Goal: Download file/media

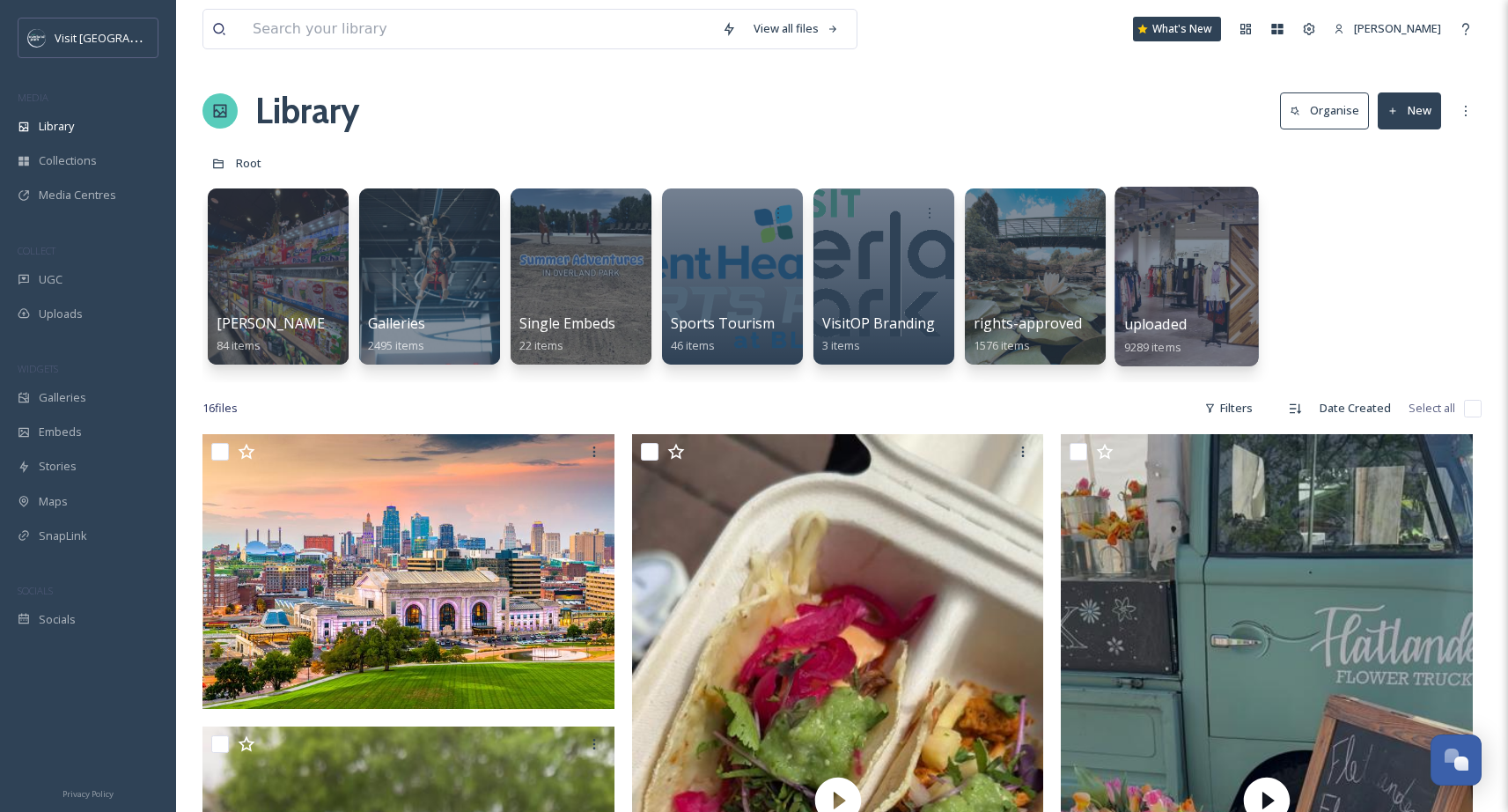
click at [1165, 271] on div at bounding box center [1186, 277] width 144 height 180
click at [1046, 274] on div at bounding box center [1034, 277] width 144 height 180
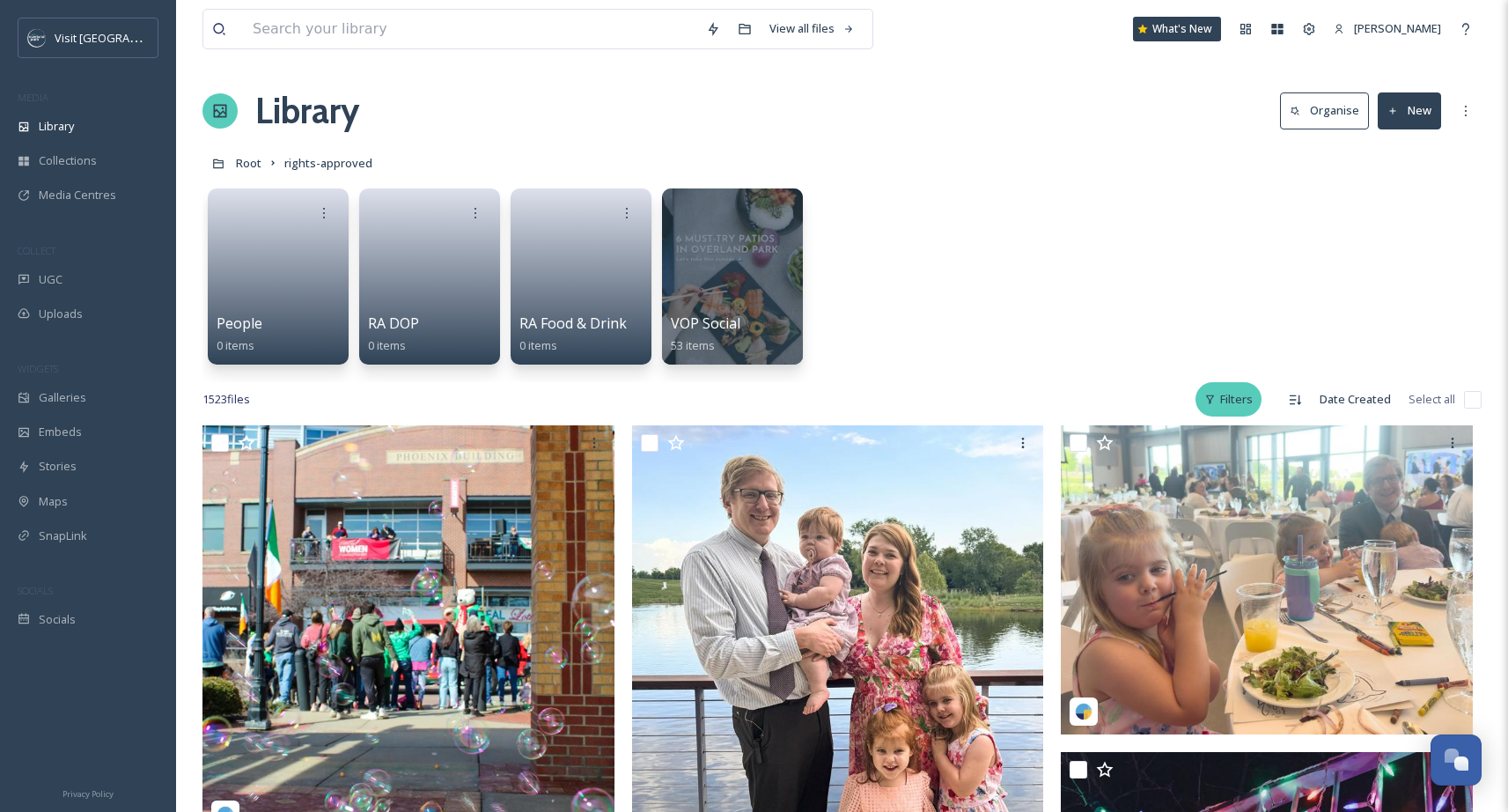
click at [1245, 403] on div "Filters" at bounding box center [1228, 399] width 66 height 34
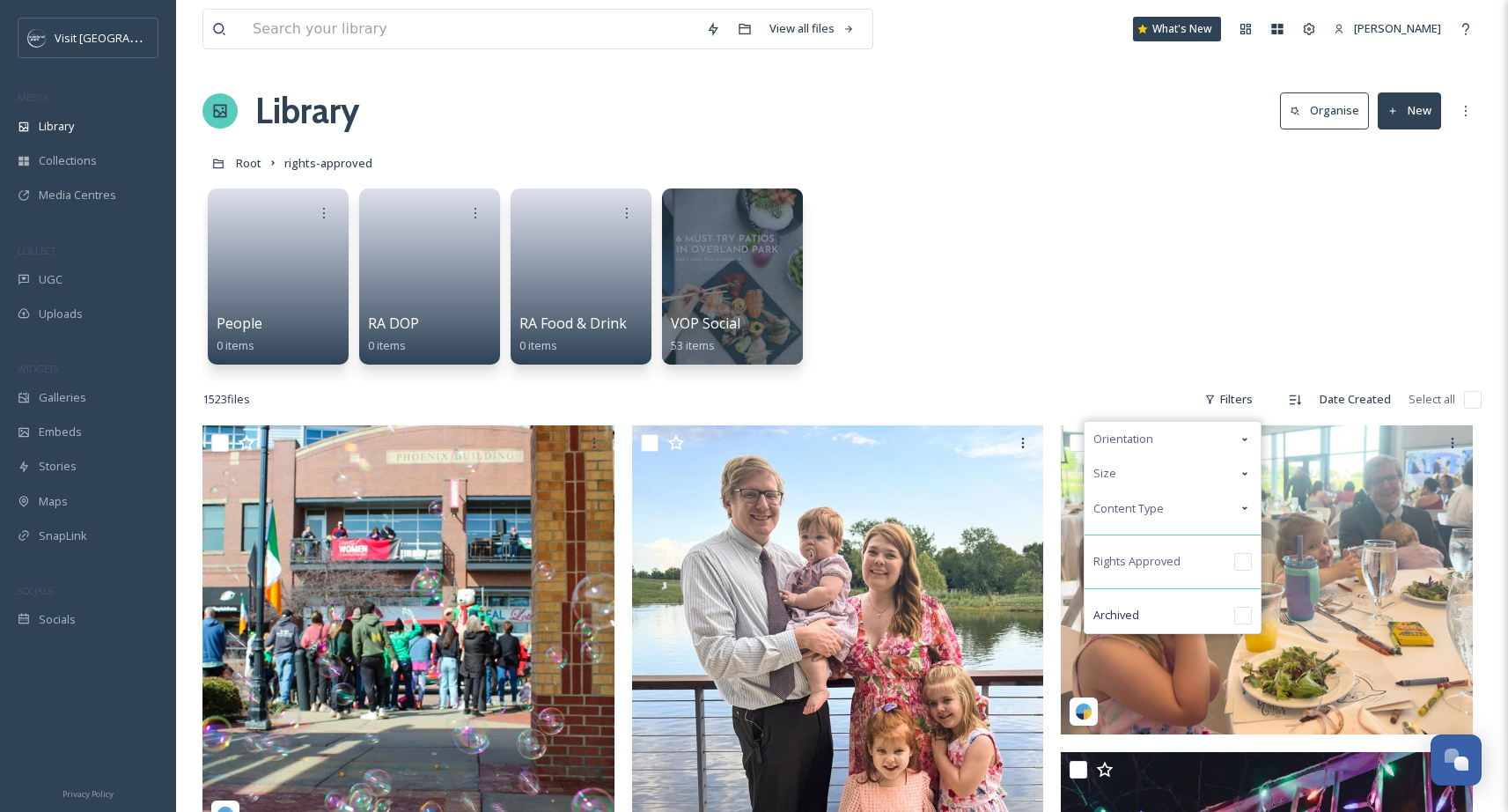
click at [1228, 364] on div "People 0 items RA DOP 0 items RA Food & Drink 0 items VOP Social 53 items" at bounding box center [842, 281] width 1279 height 203
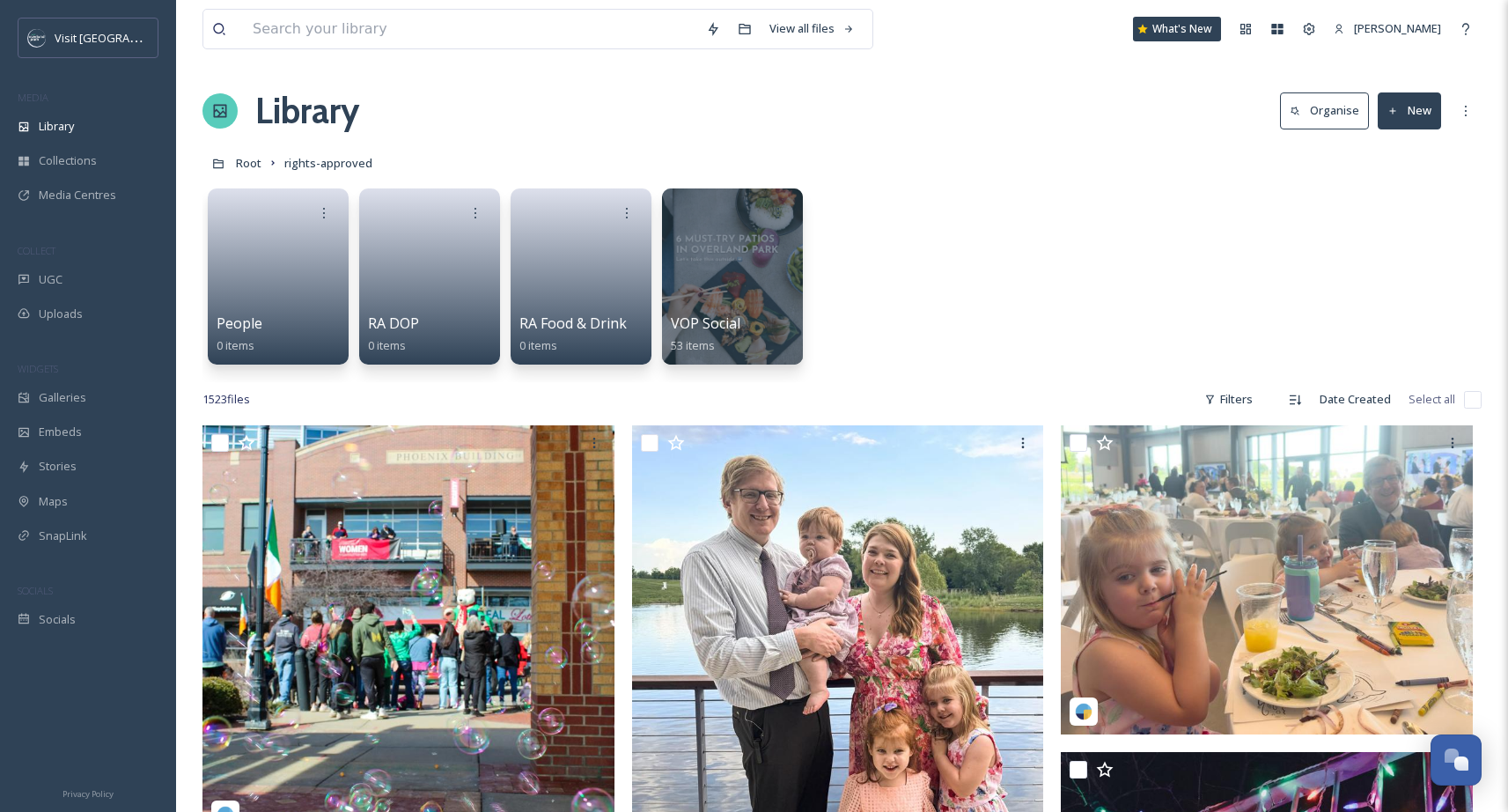
click at [1164, 394] on div "1523 file s Filters Date Created Select all" at bounding box center [842, 399] width 1279 height 34
click at [1091, 383] on div "1523 file s Filters Date Created Select all" at bounding box center [842, 399] width 1279 height 34
click at [490, 36] on input at bounding box center [470, 29] width 453 height 39
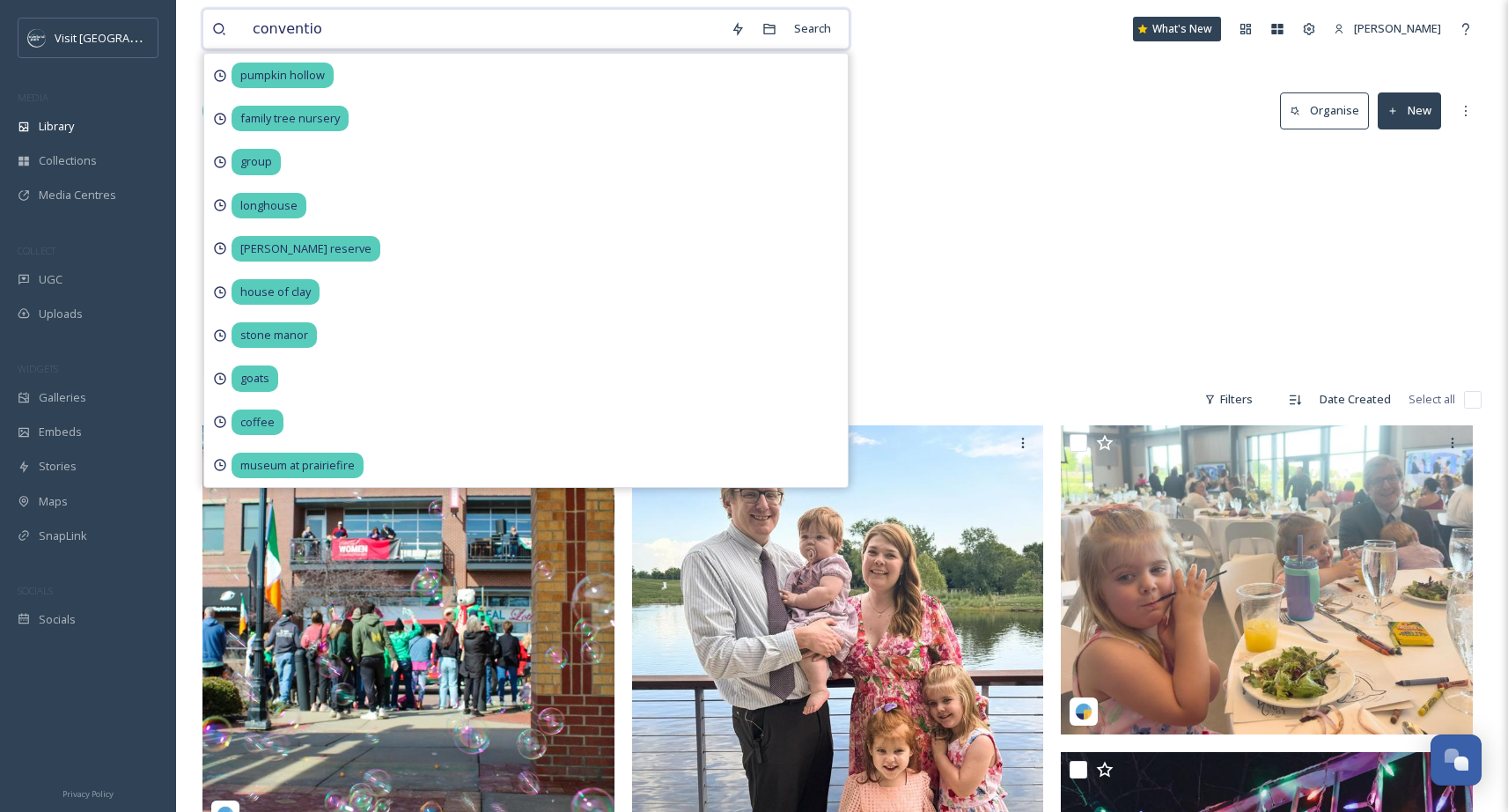
type input "convention"
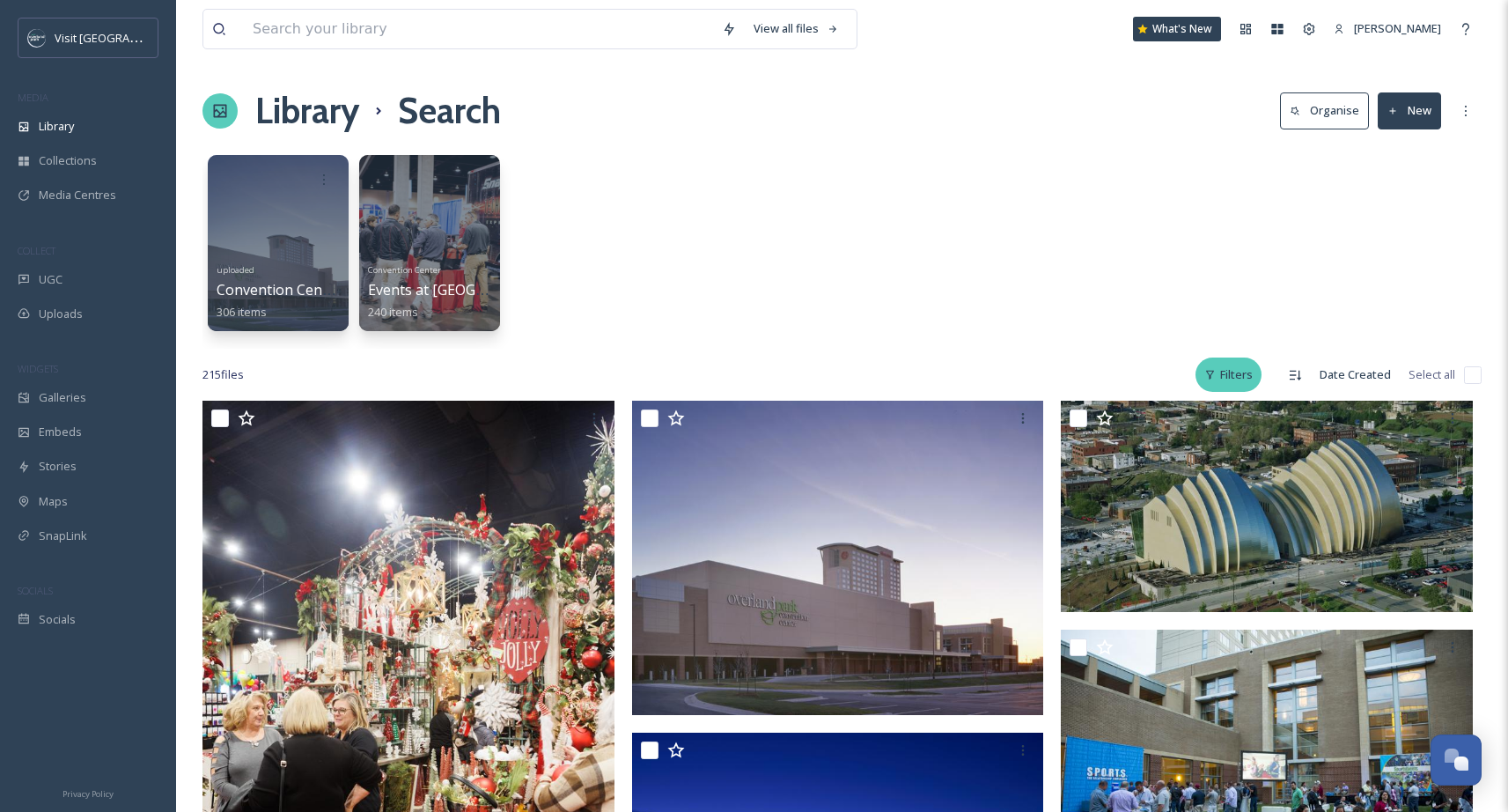
click at [1249, 376] on div "Filters" at bounding box center [1228, 374] width 66 height 34
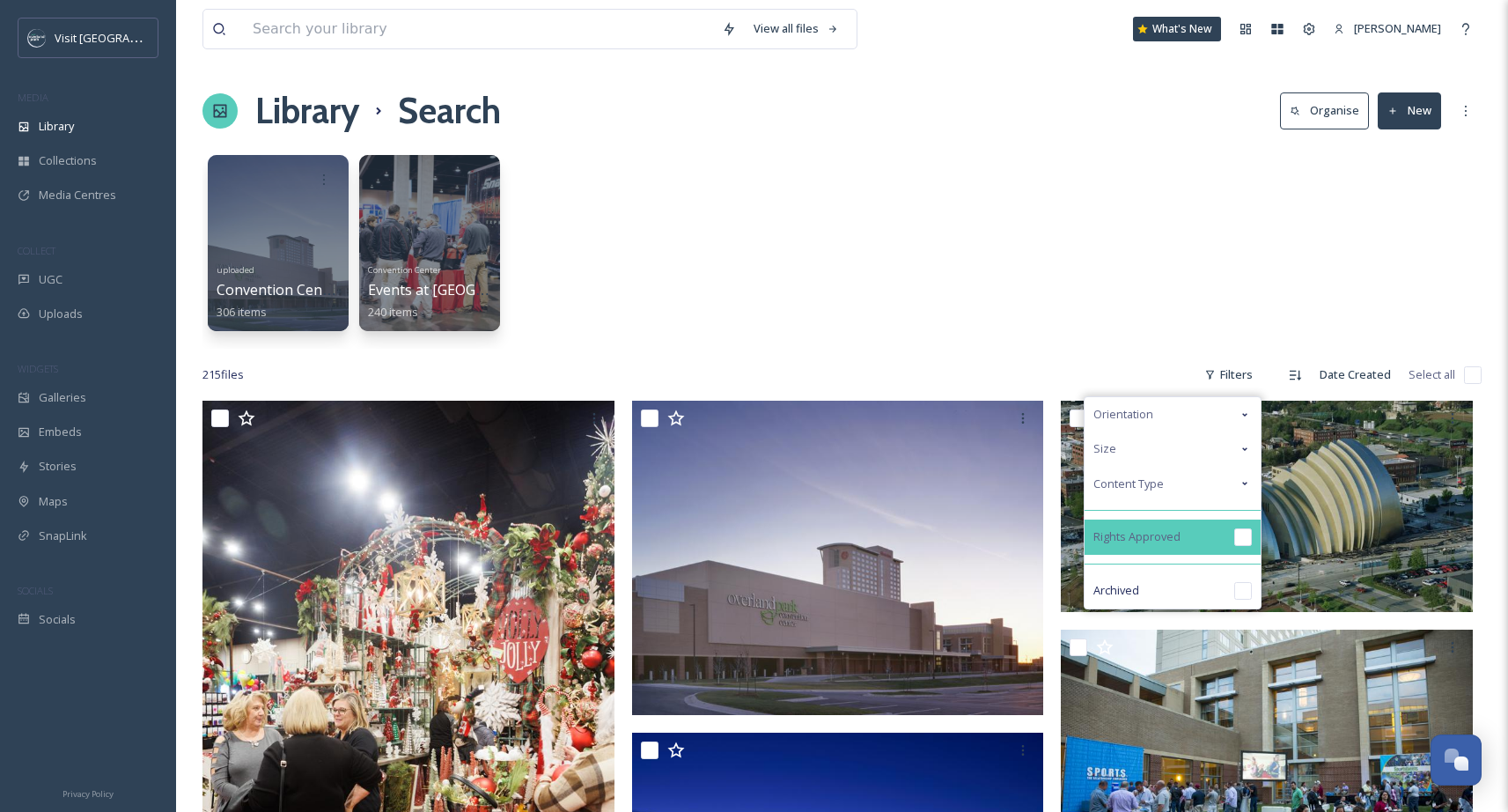
click at [1240, 530] on input "checkbox" at bounding box center [1243, 537] width 18 height 18
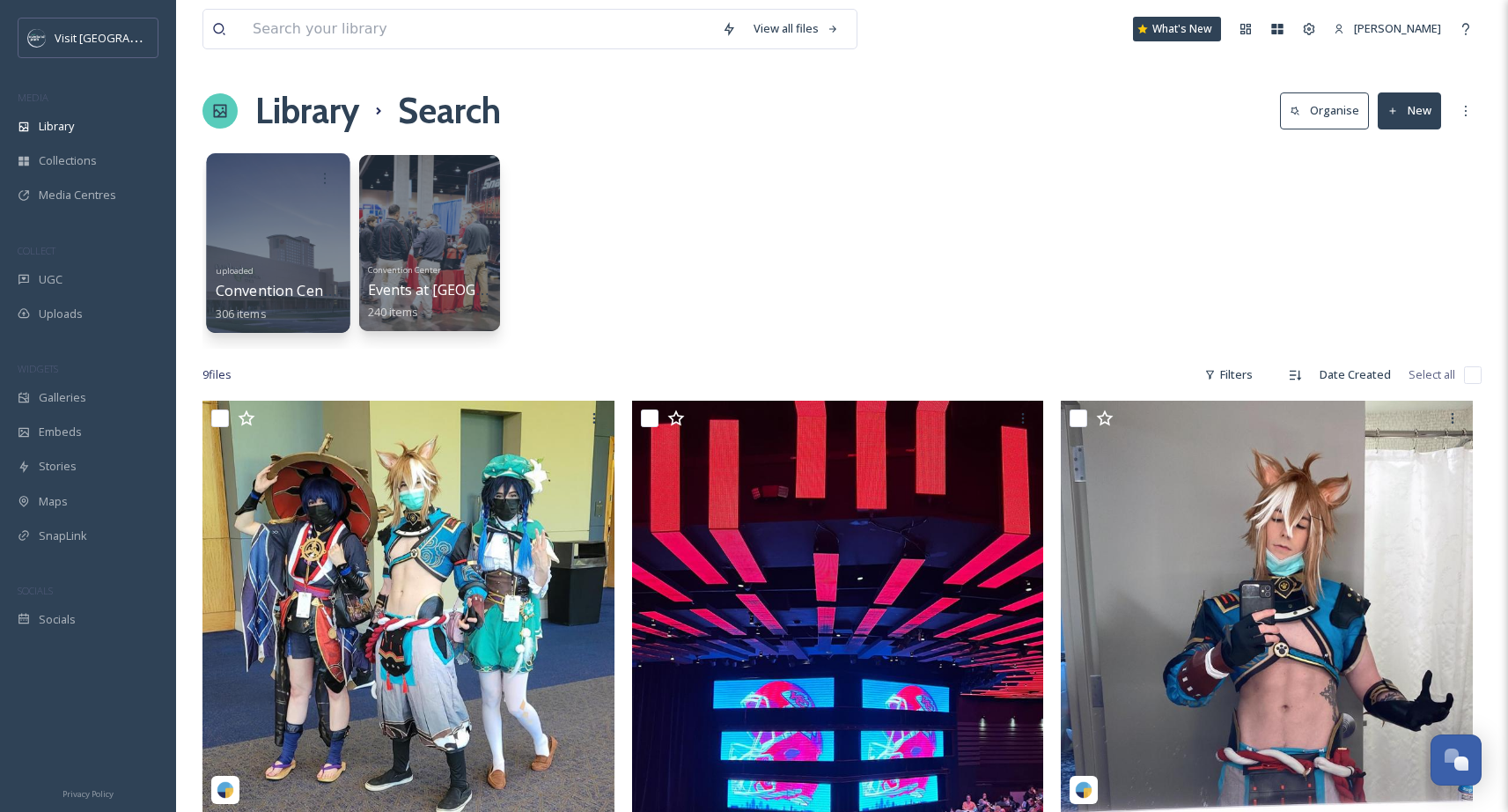
click at [277, 248] on div at bounding box center [278, 244] width 144 height 180
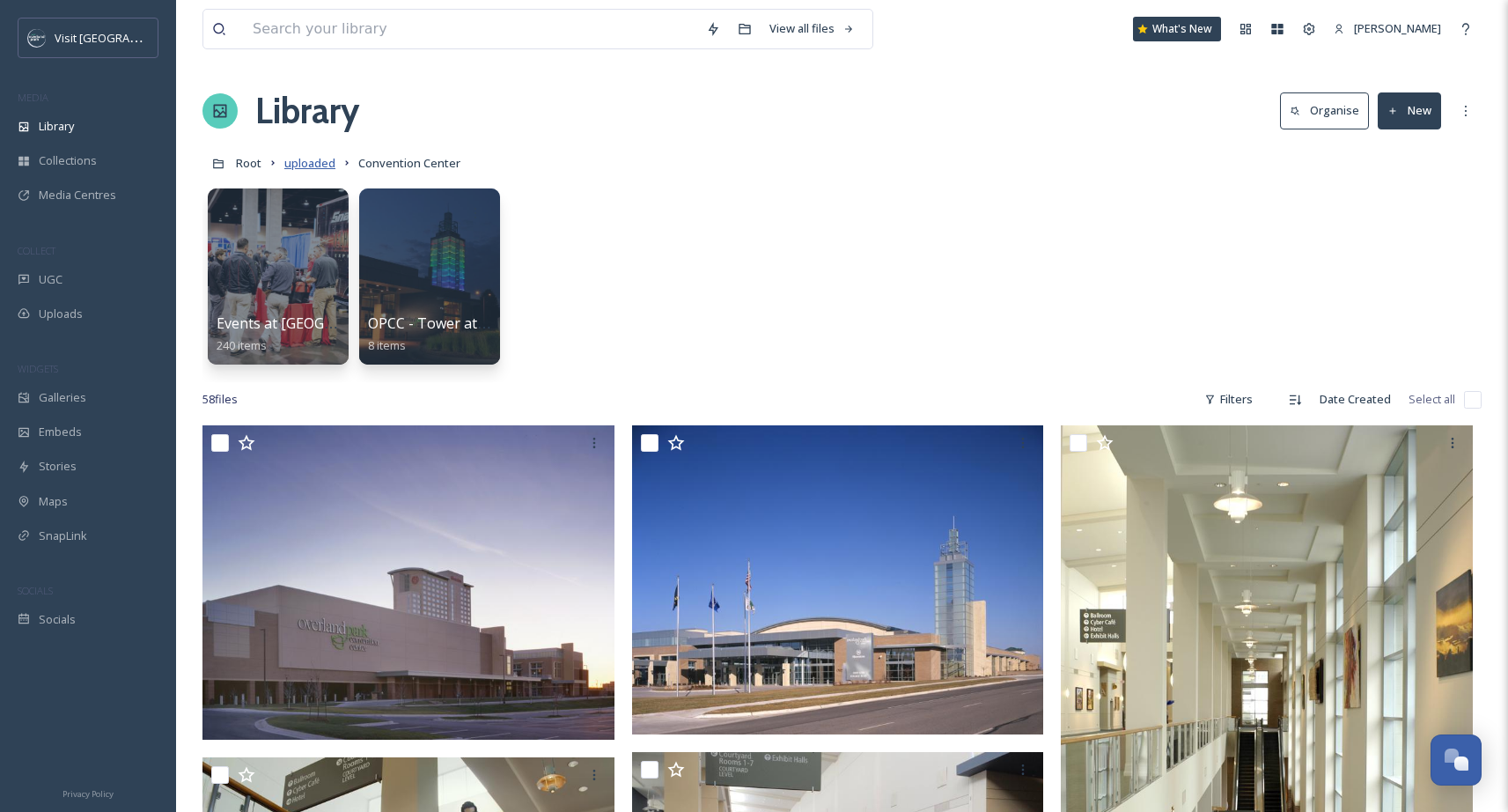
click at [322, 162] on span "uploaded" at bounding box center [310, 162] width 51 height 16
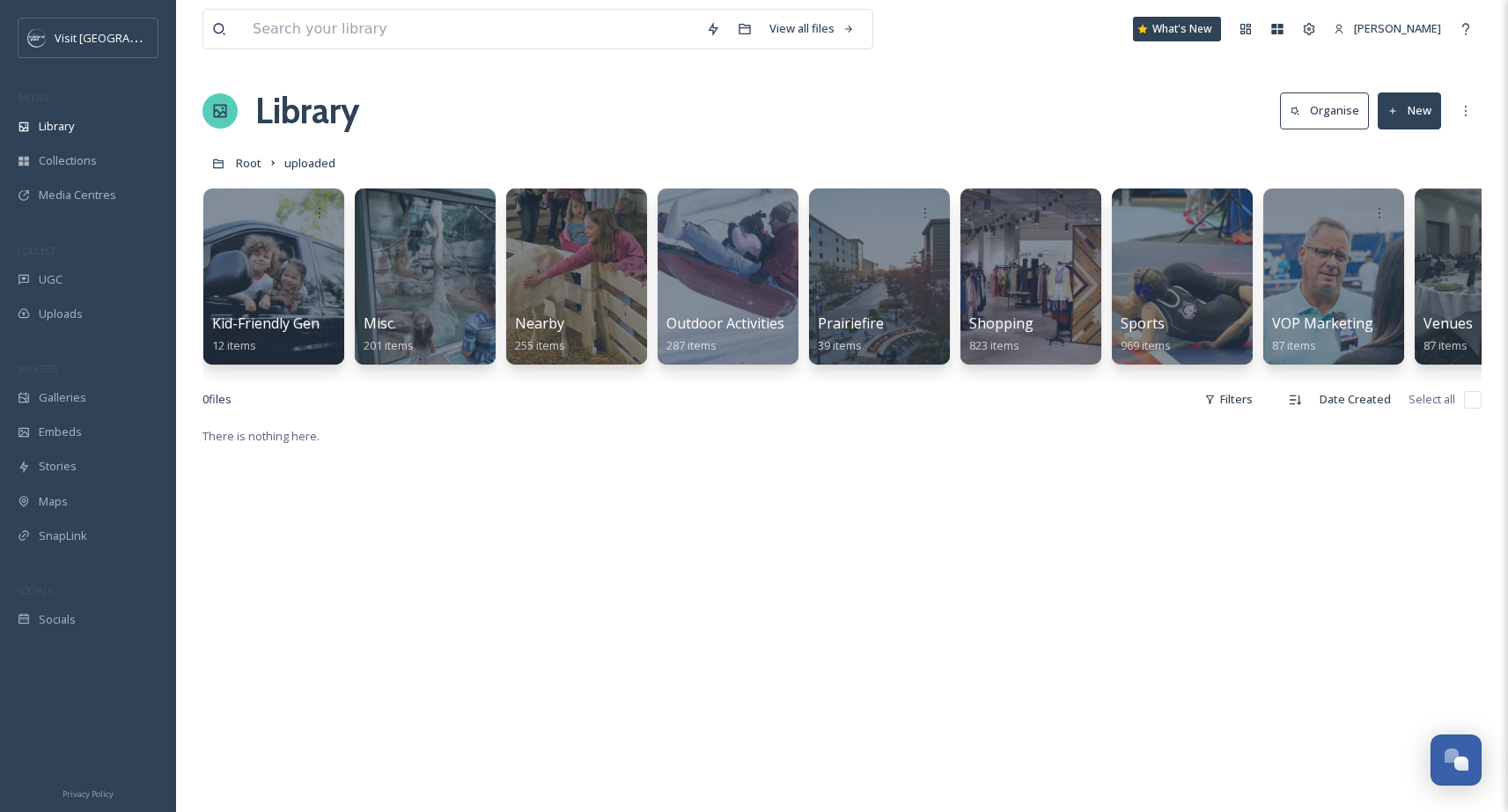
scroll to position [0, 2052]
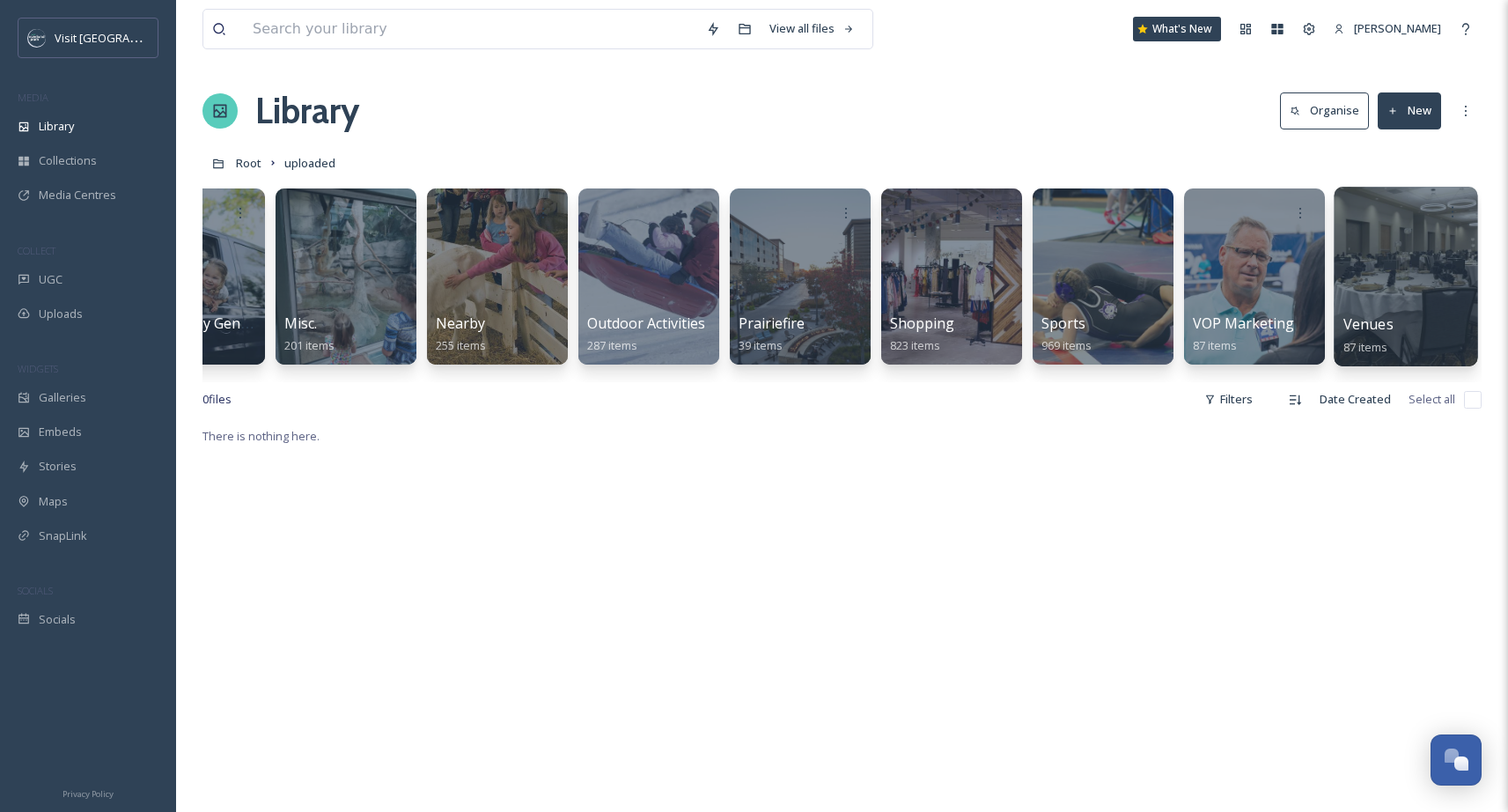
click at [1429, 250] on div at bounding box center [1405, 277] width 144 height 180
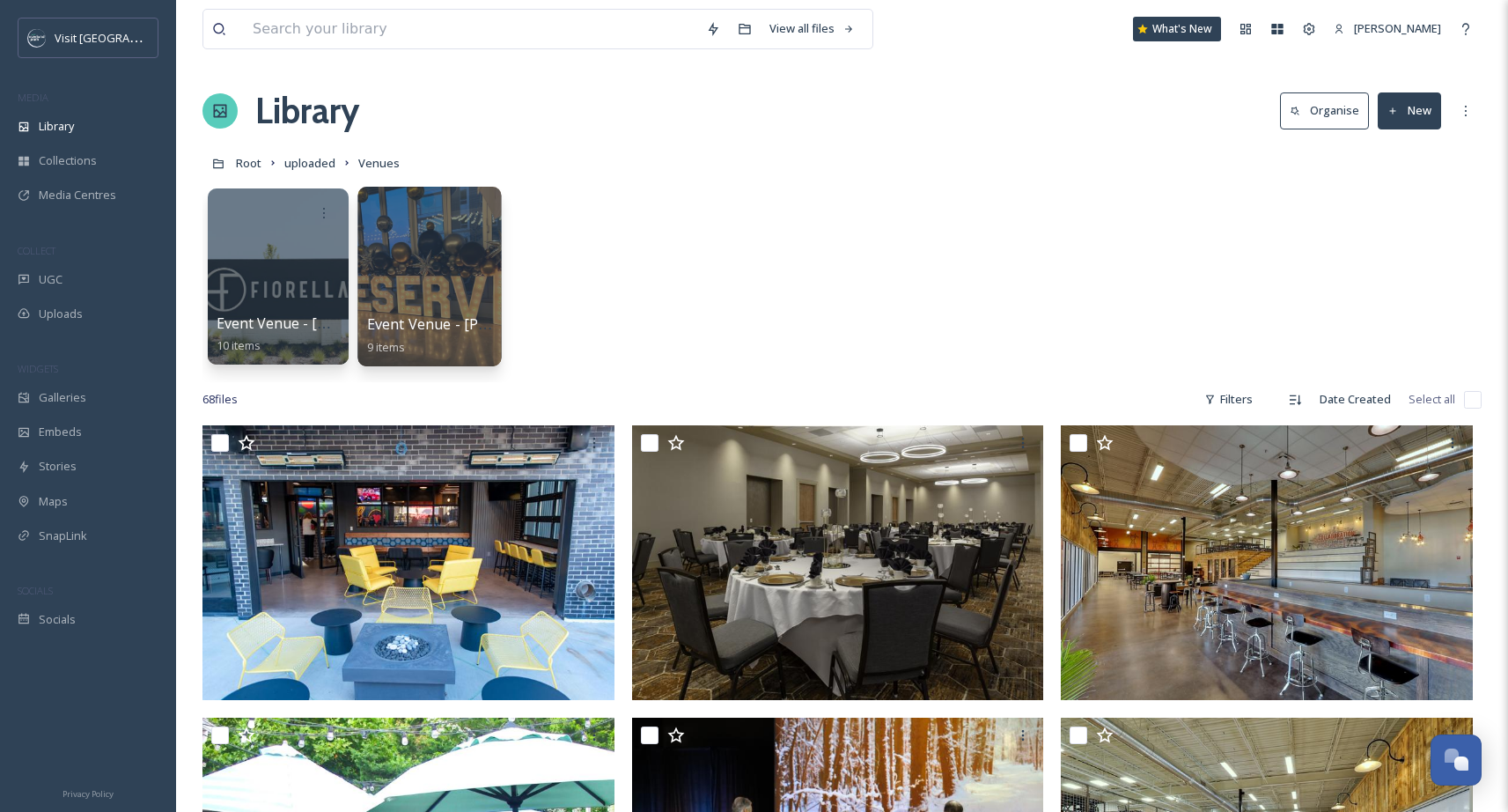
click at [467, 298] on div at bounding box center [429, 277] width 144 height 180
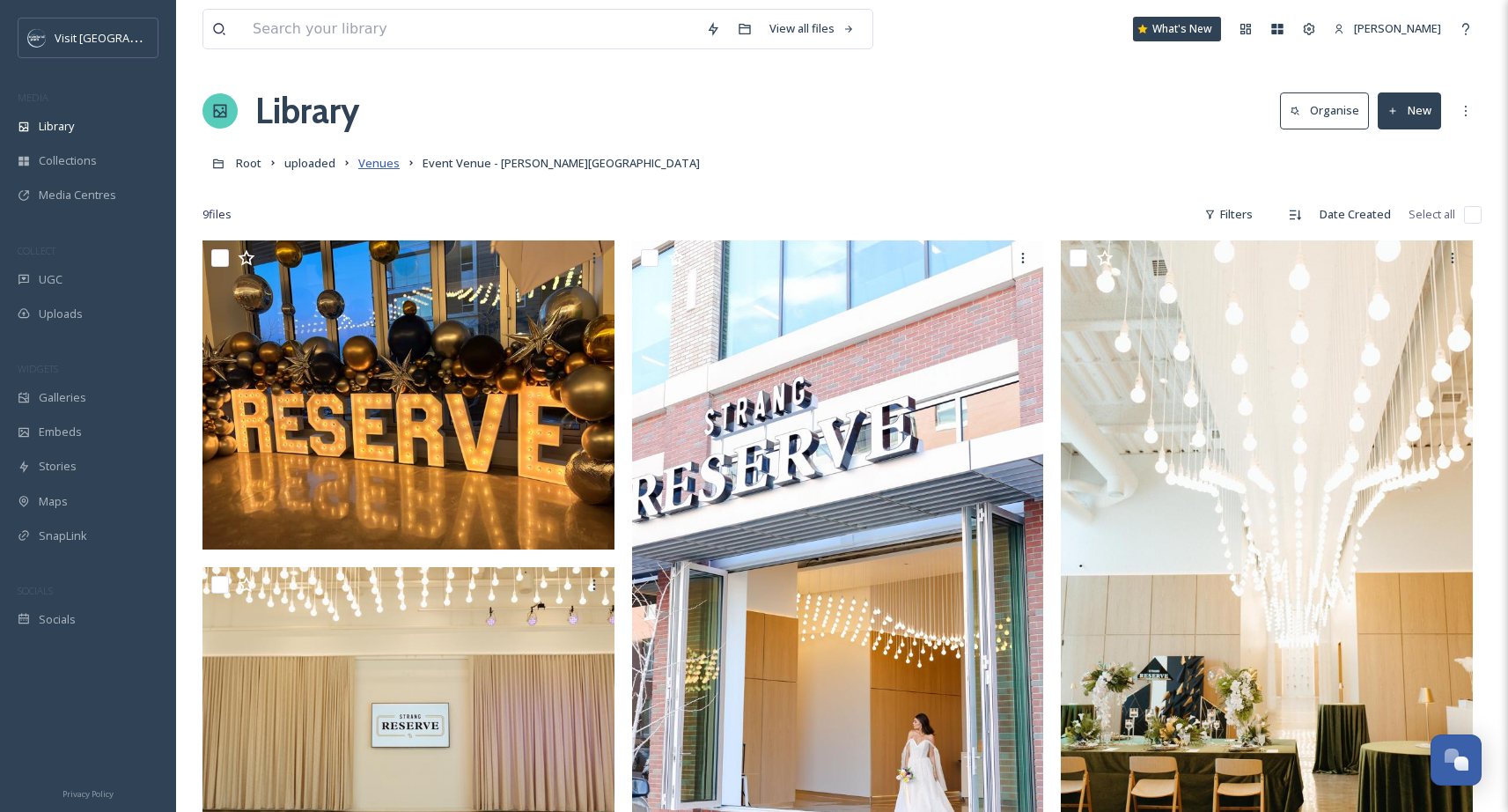
click at [388, 161] on span "Venues" at bounding box center [379, 162] width 41 height 16
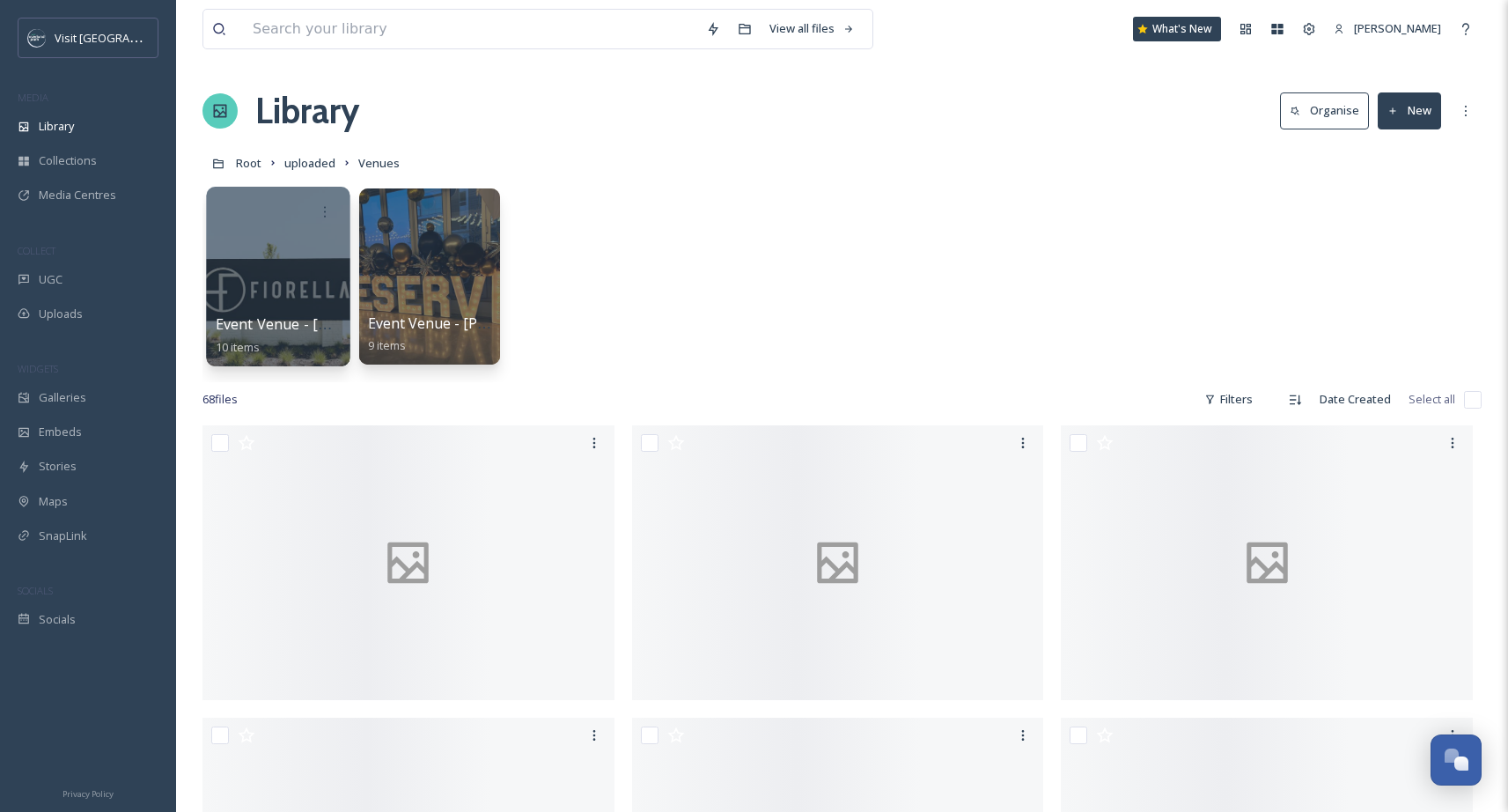
click at [263, 250] on div at bounding box center [278, 277] width 144 height 180
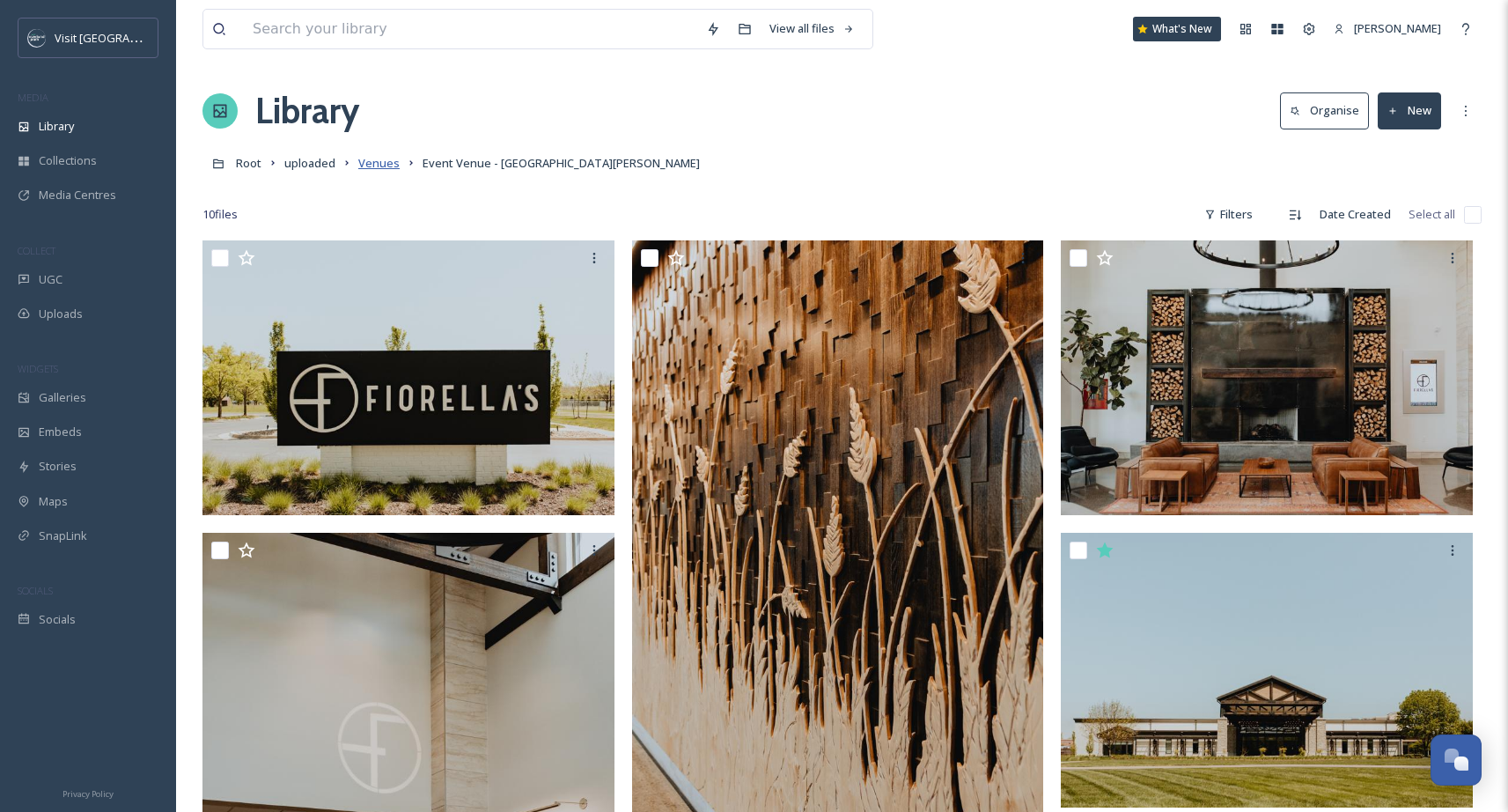
click at [383, 165] on span "Venues" at bounding box center [379, 162] width 41 height 16
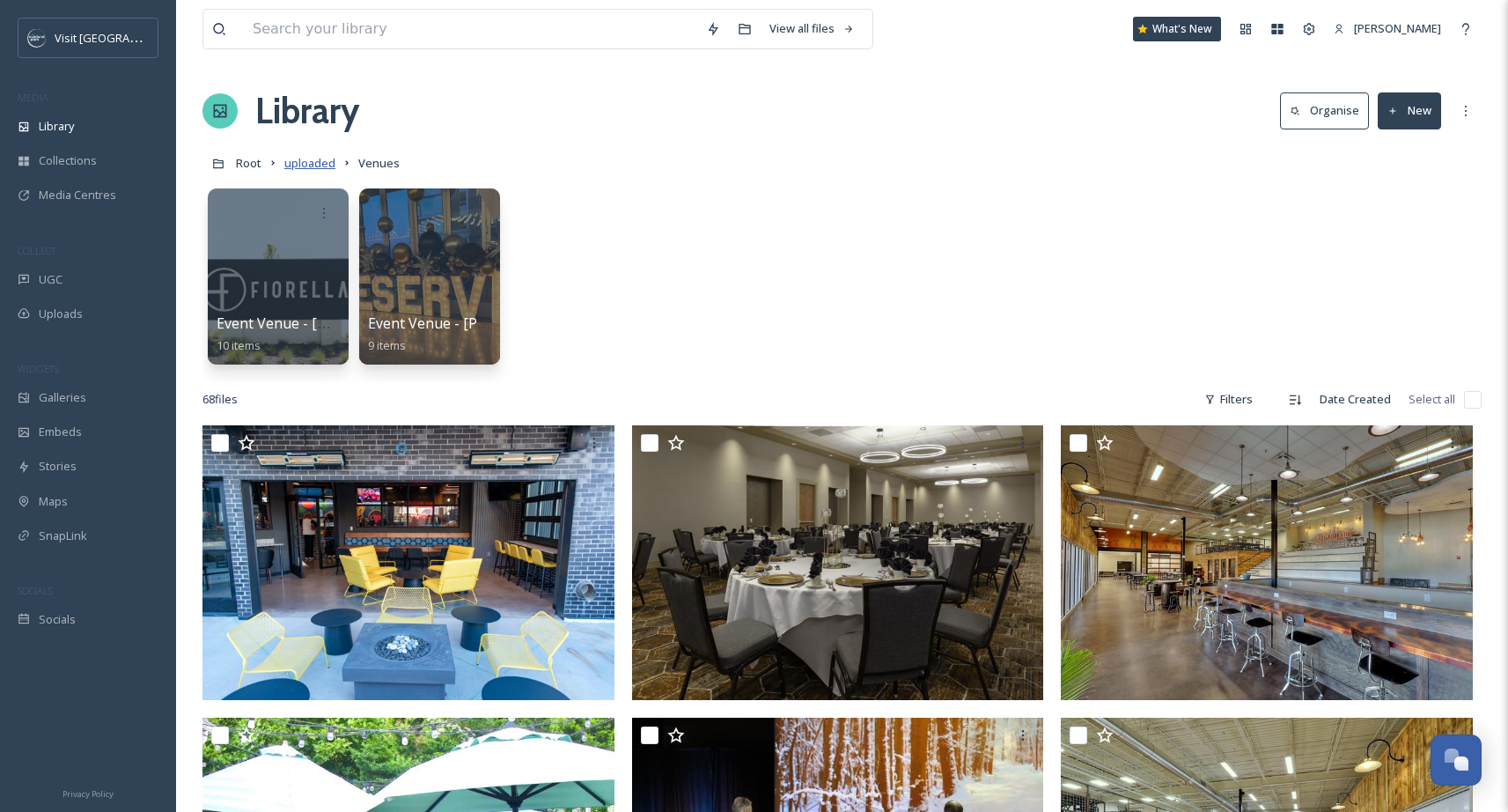
click at [331, 167] on span "uploaded" at bounding box center [310, 162] width 51 height 16
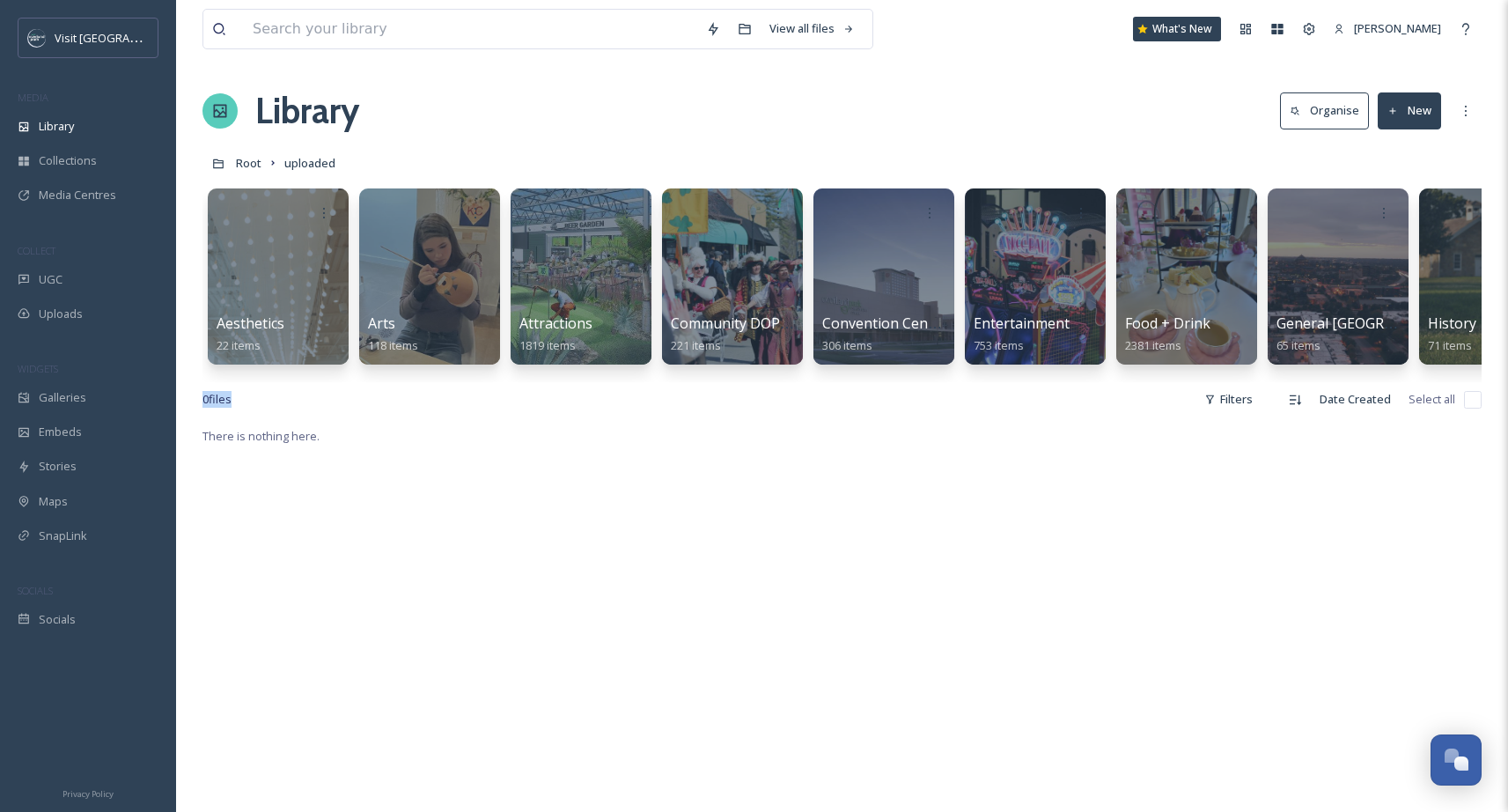
drag, startPoint x: 837, startPoint y: 409, endPoint x: 839, endPoint y: 384, distance: 25.1
click at [842, 385] on div "View all files What's New [PERSON_NAME] Library Organise New Root uploaded Your…" at bounding box center [842, 618] width 1332 height 1237
click at [851, 306] on div at bounding box center [884, 277] width 144 height 180
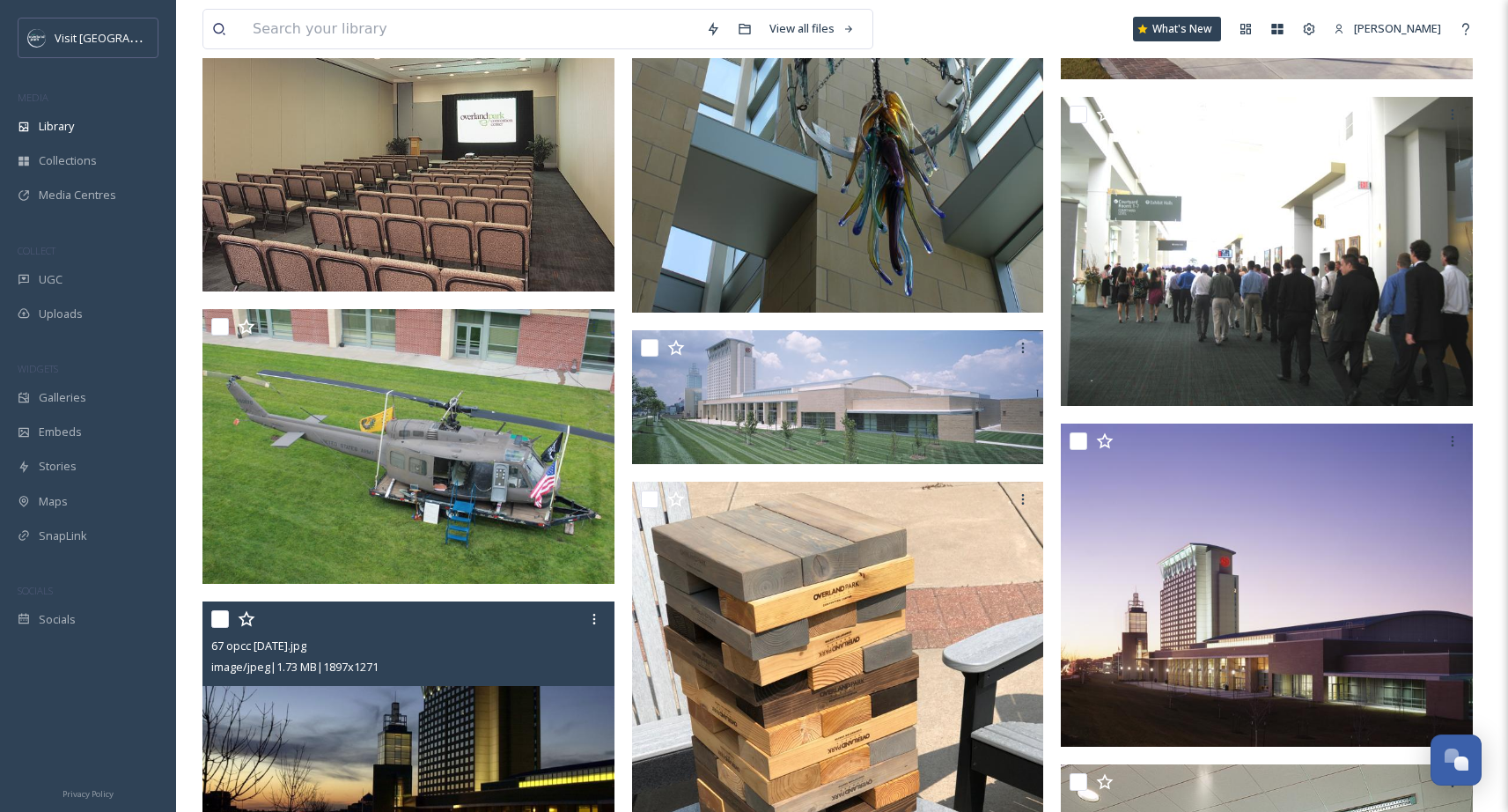
scroll to position [4180, 0]
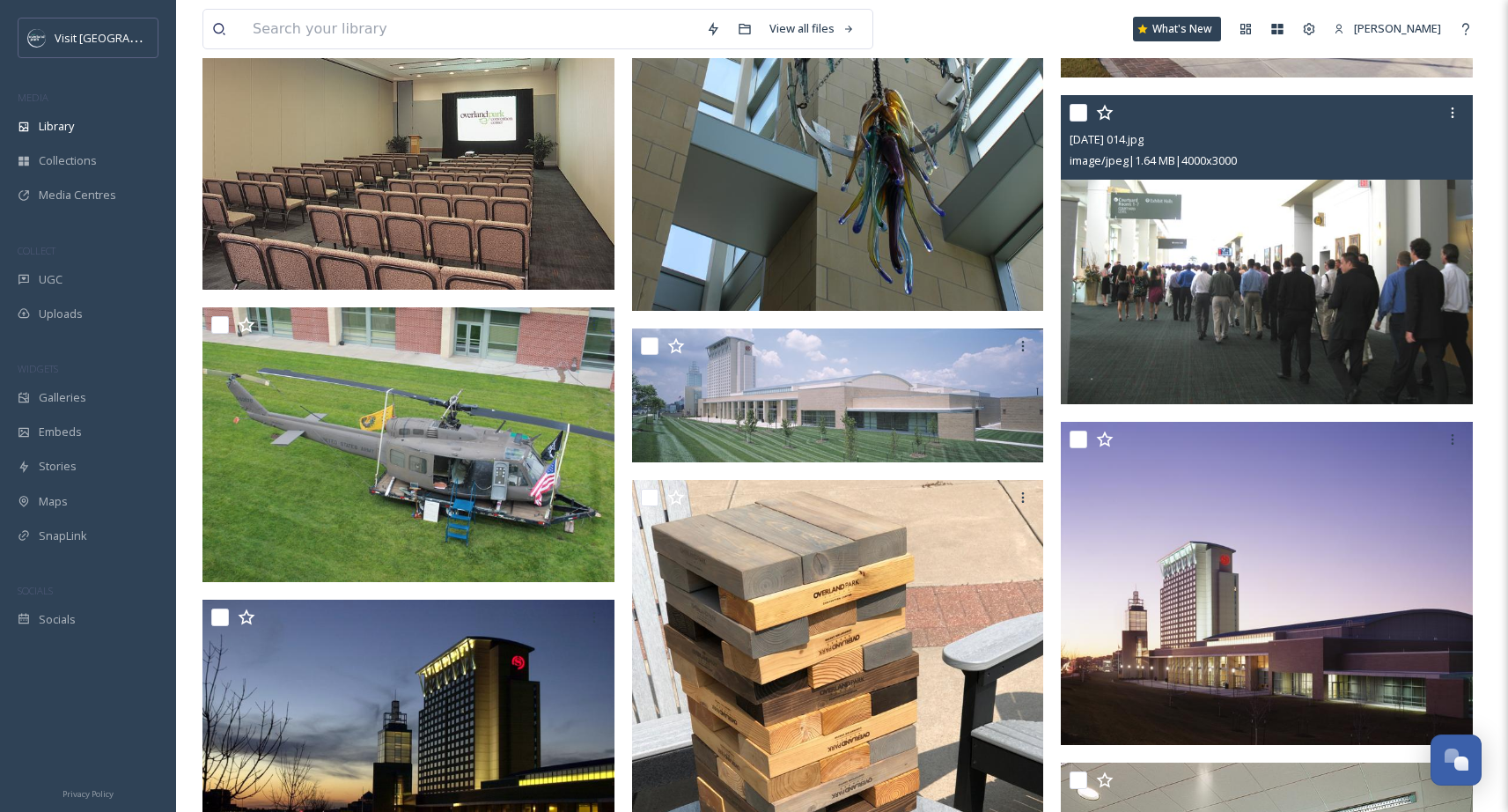
click at [1200, 290] on img at bounding box center [1266, 249] width 412 height 309
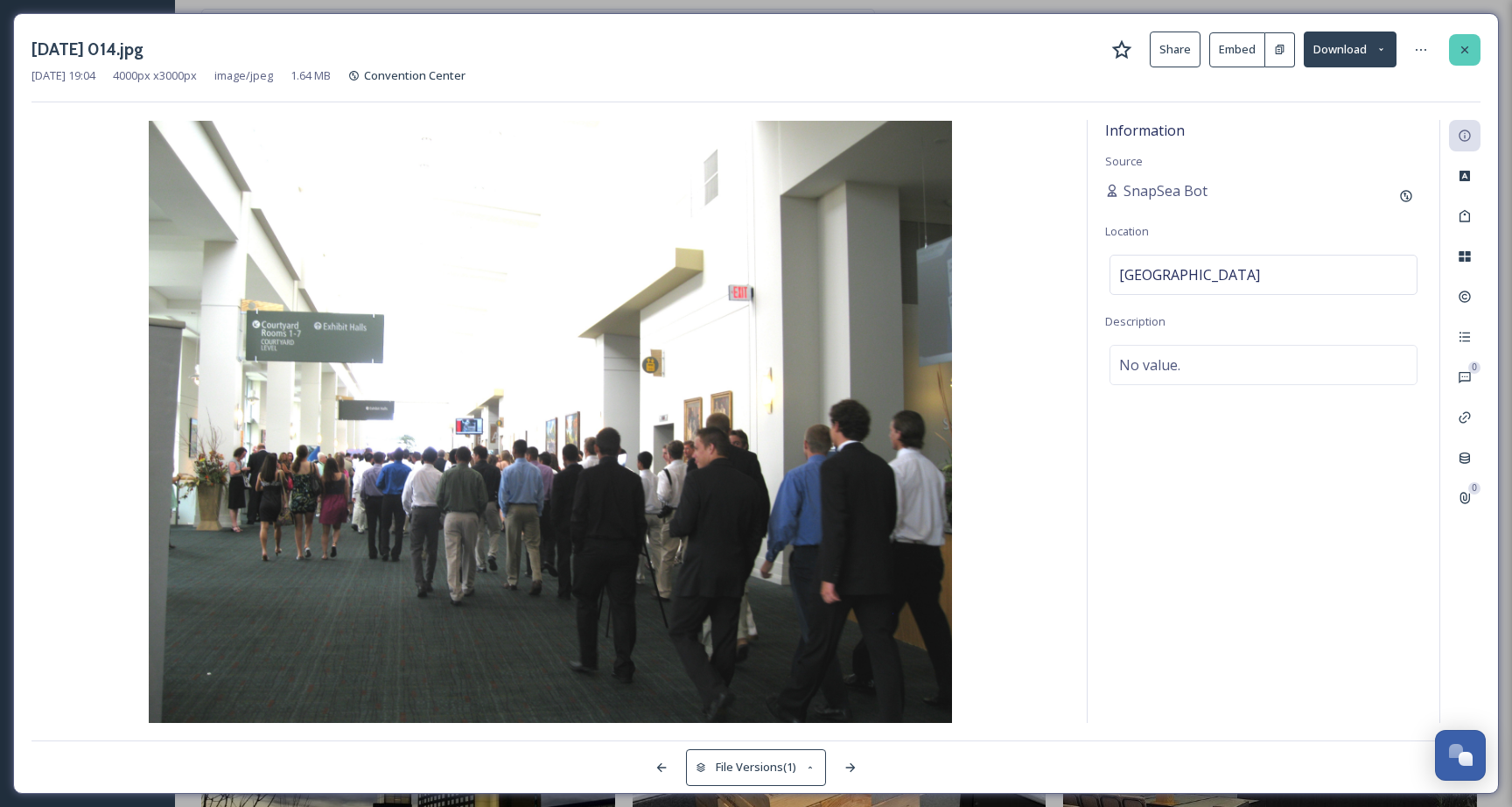
click at [1463, 50] on icon at bounding box center [1464, 49] width 7 height 7
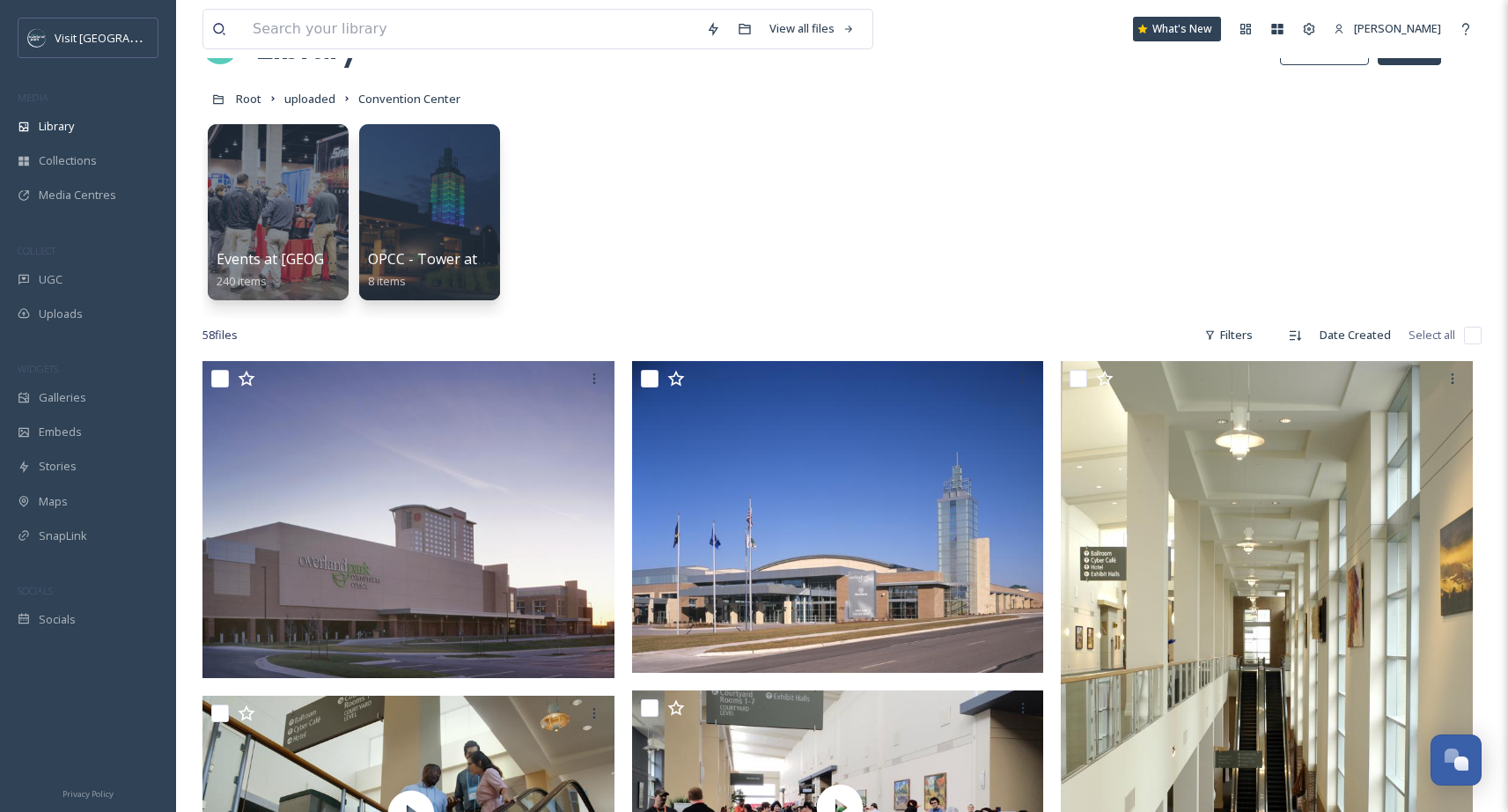
scroll to position [66, 0]
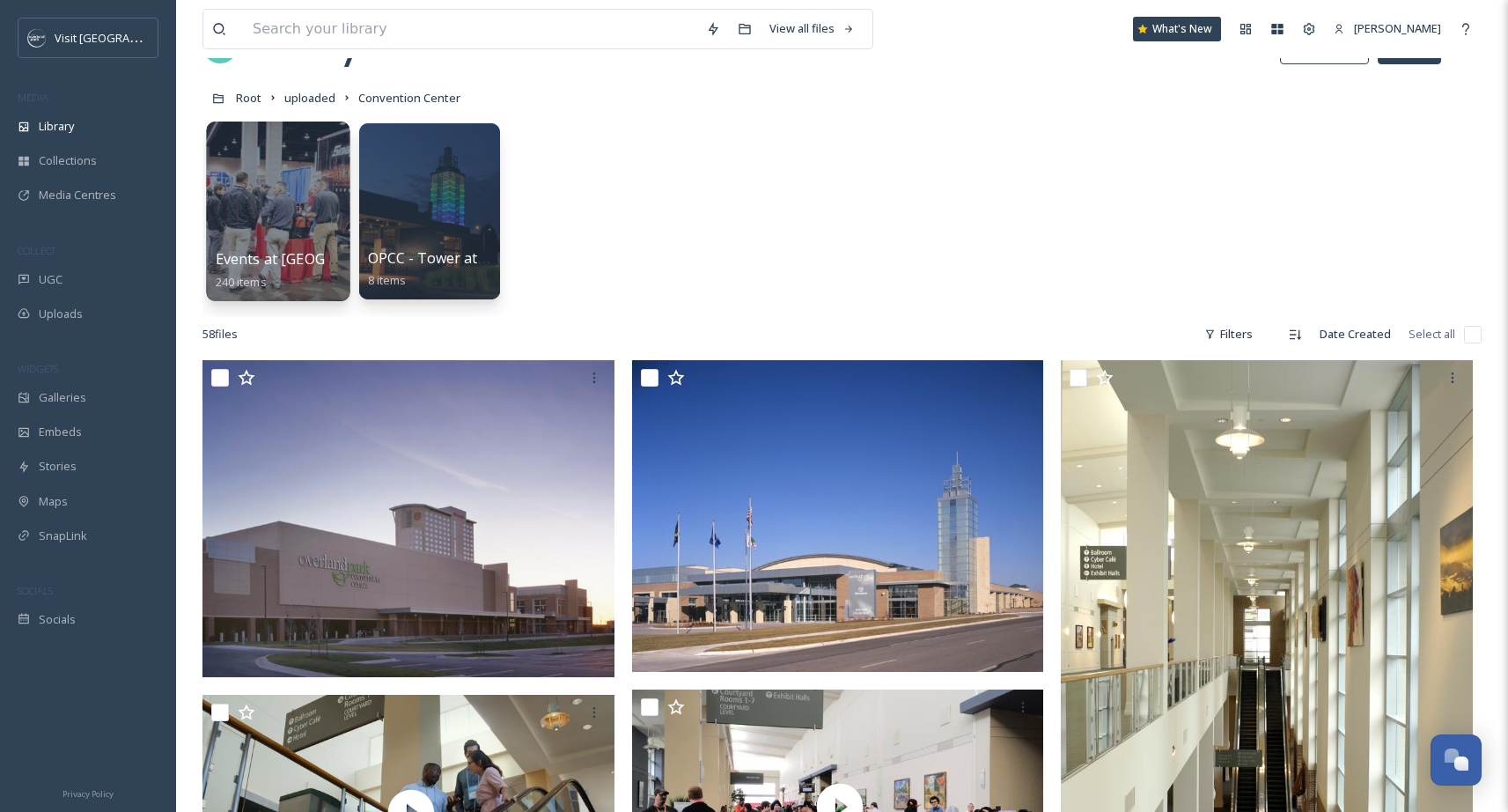
click at [291, 256] on span "Events at [GEOGRAPHIC_DATA]" at bounding box center [320, 259] width 210 height 20
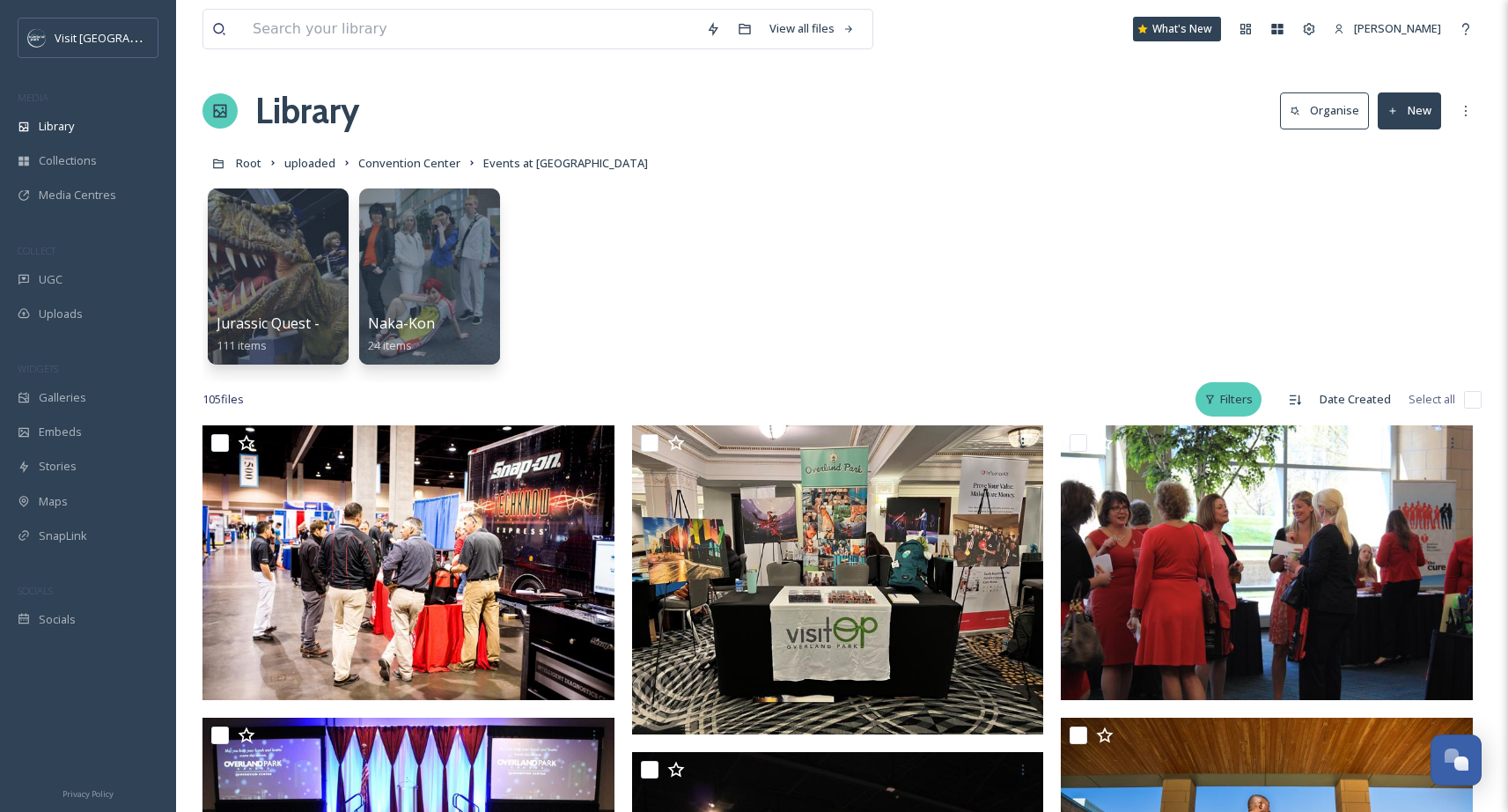
click at [1248, 397] on div "Filters" at bounding box center [1228, 399] width 66 height 34
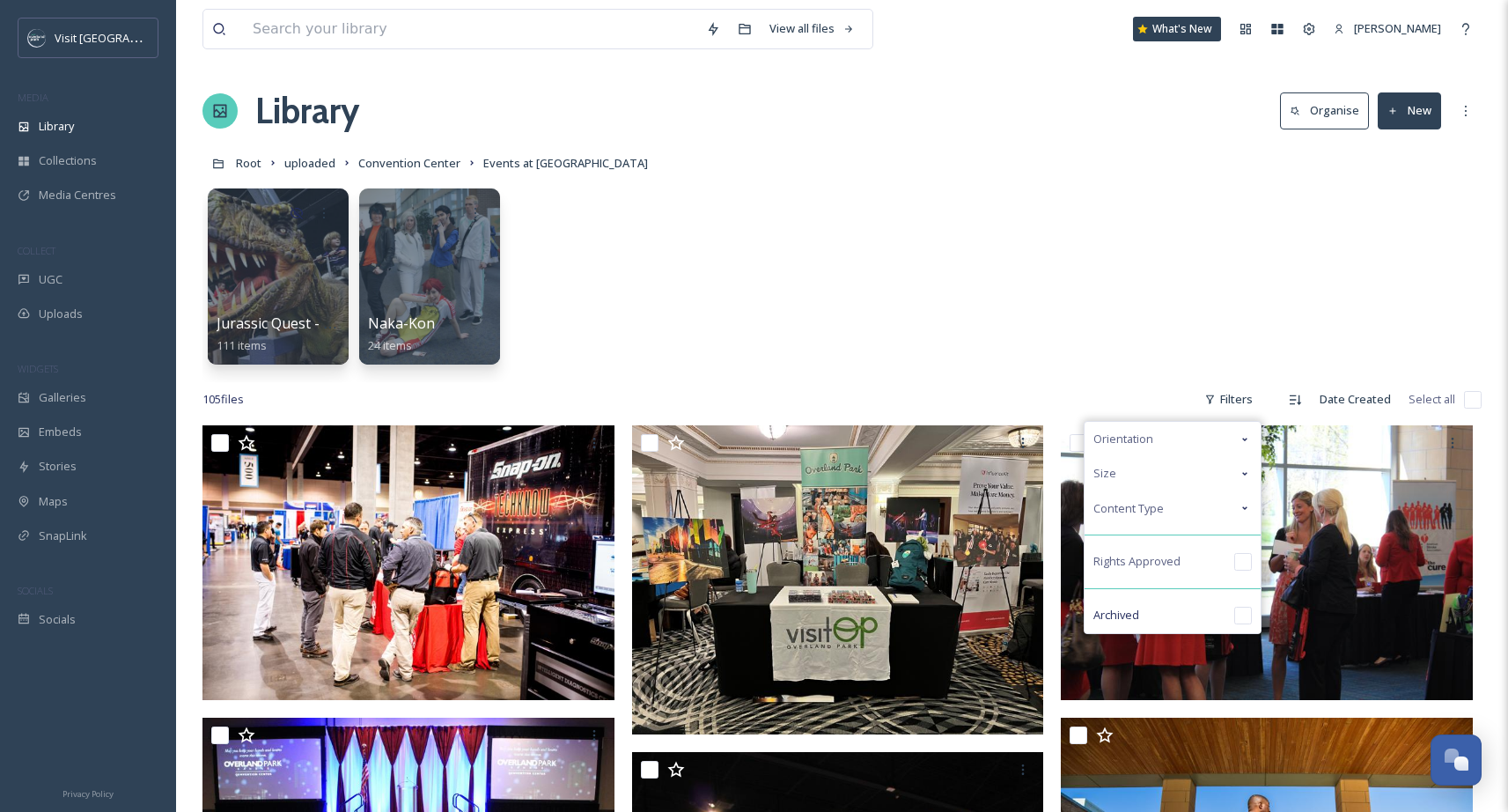
click at [1239, 445] on icon at bounding box center [1245, 439] width 14 height 14
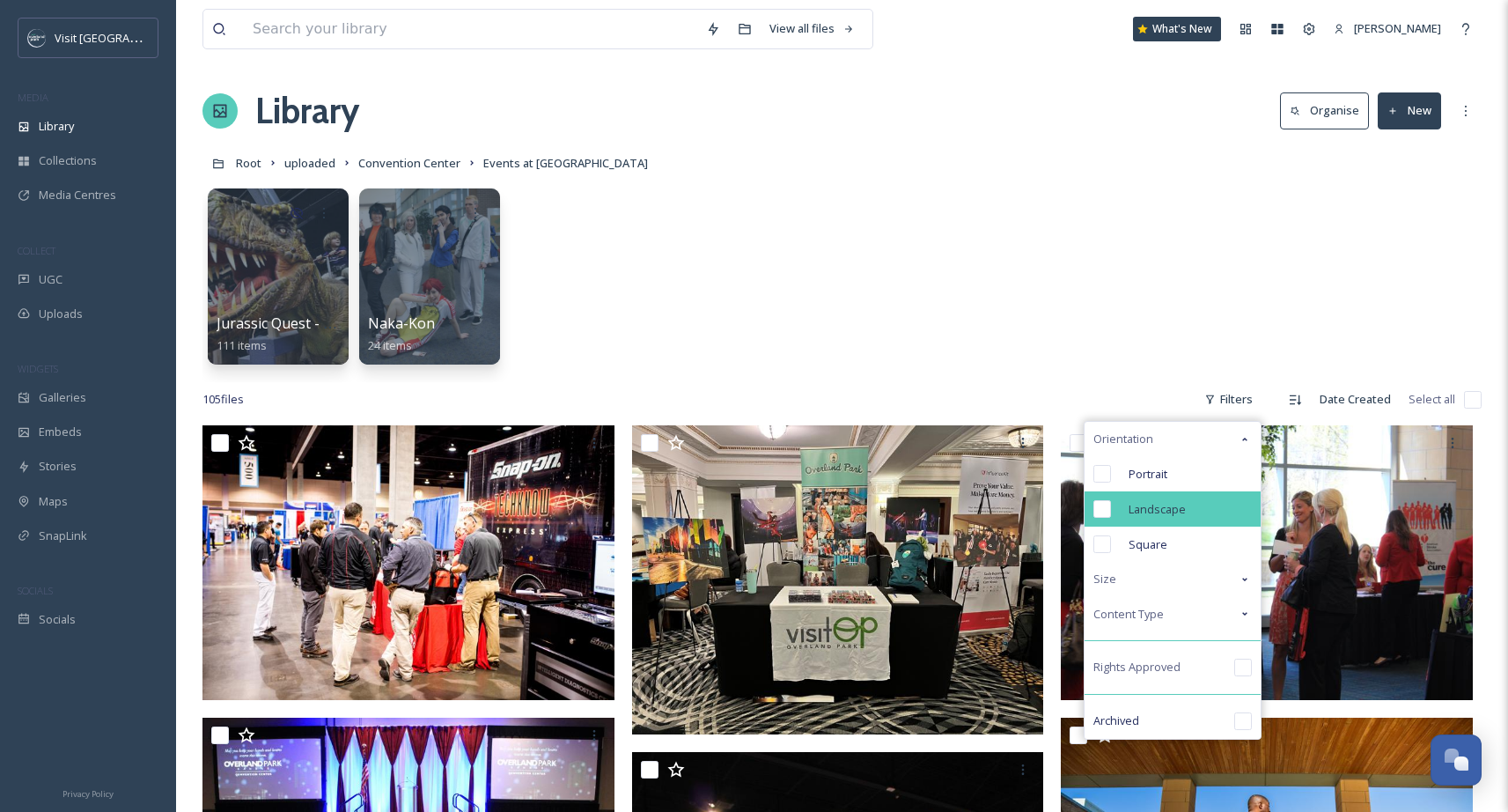
click at [1174, 508] on span "Landscape" at bounding box center [1158, 509] width 57 height 17
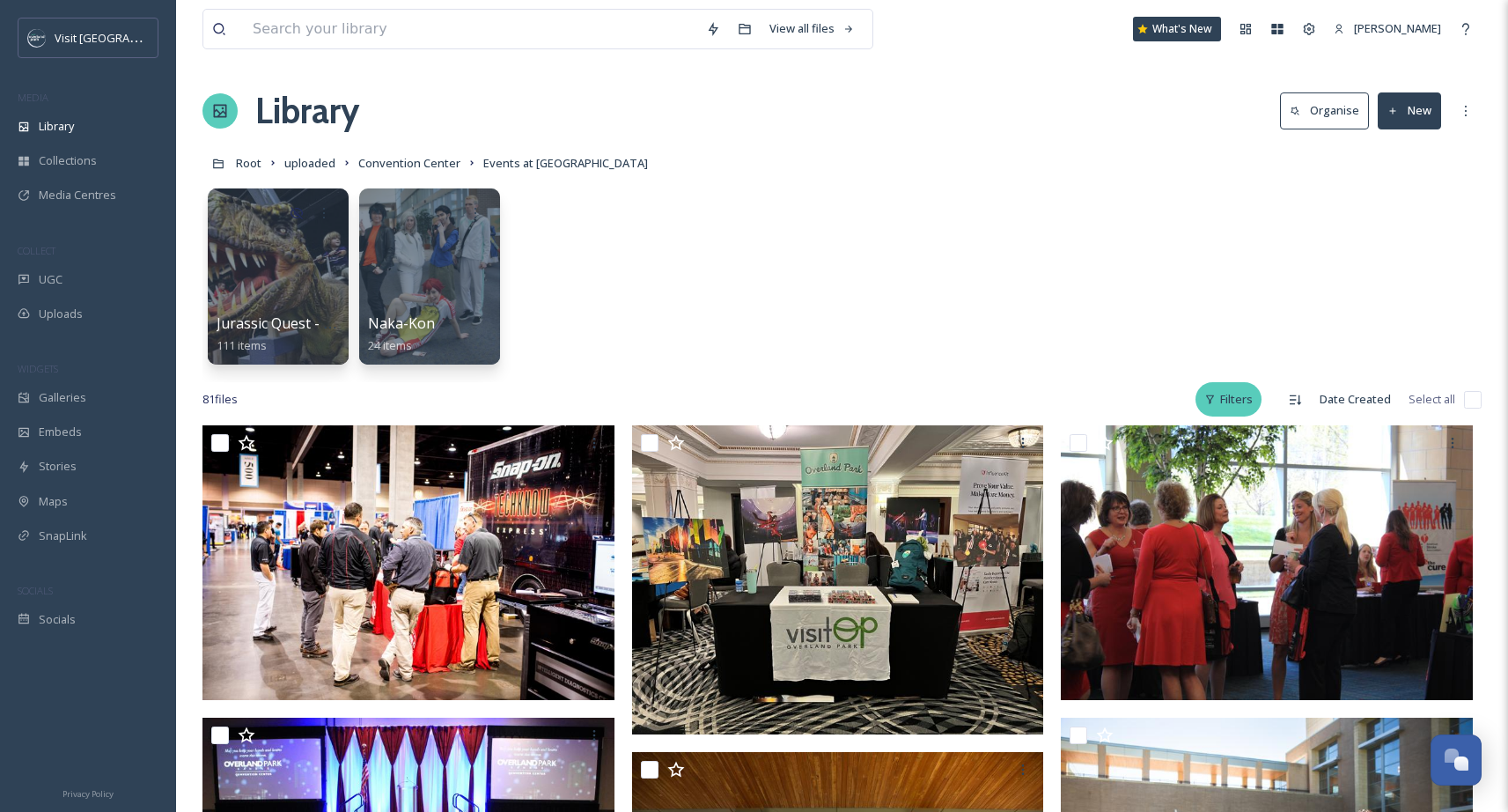
click at [1229, 390] on div "Filters" at bounding box center [1228, 399] width 66 height 34
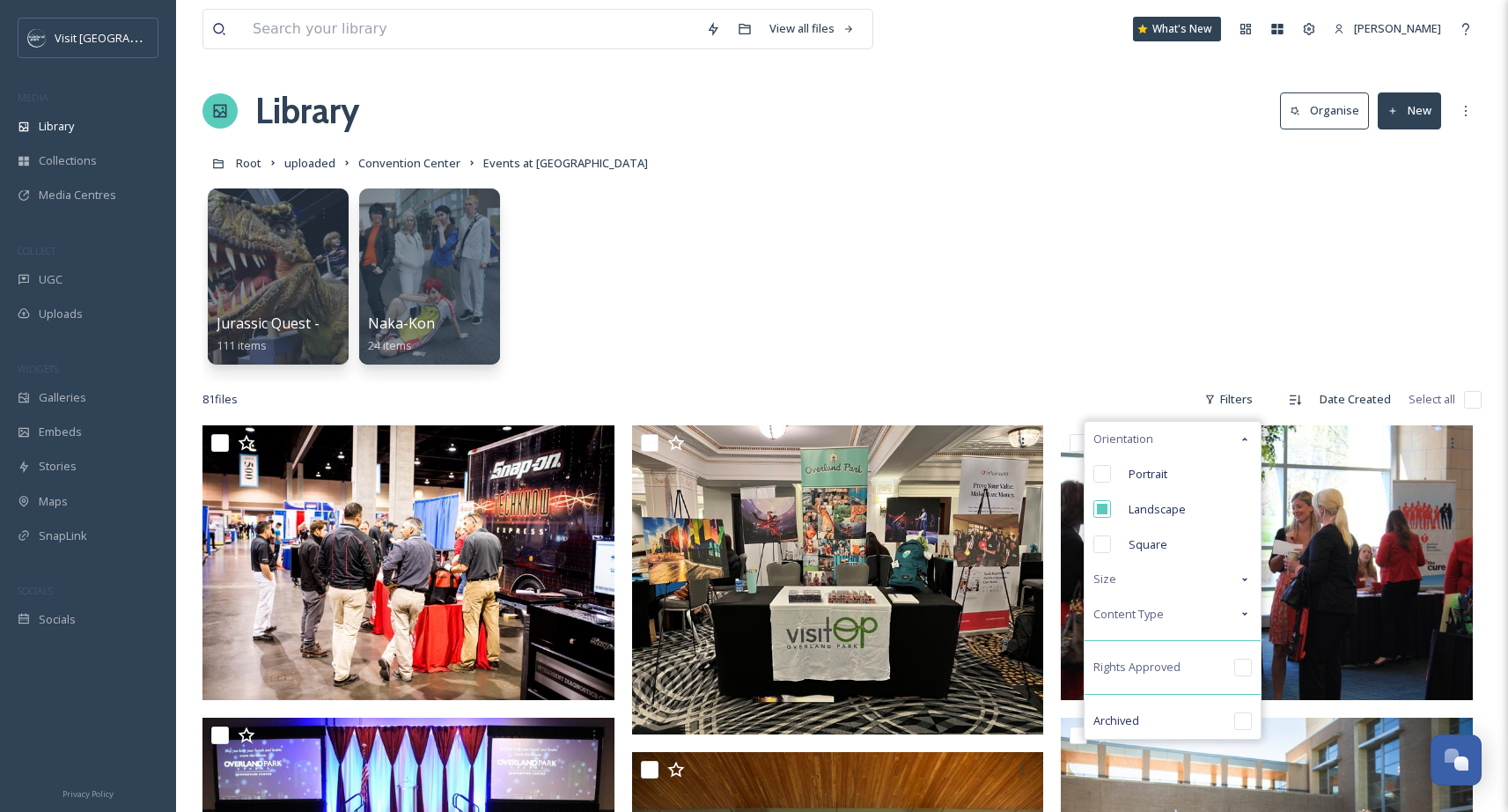
click at [1136, 327] on div "Jurassic Quest - 2024 111 items Naka-Kon 24 items" at bounding box center [842, 281] width 1279 height 203
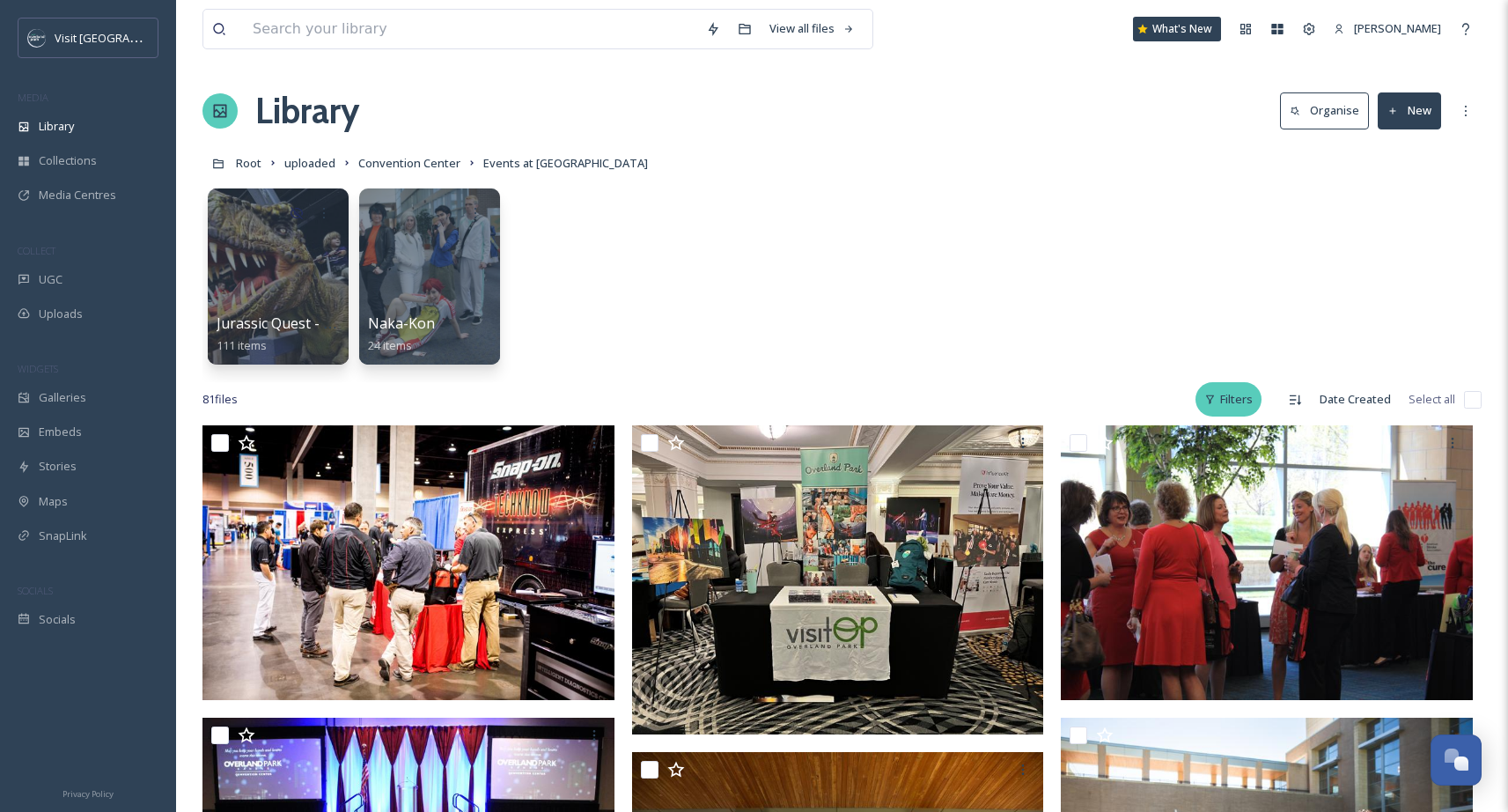
click at [1230, 408] on div "Filters" at bounding box center [1228, 399] width 66 height 34
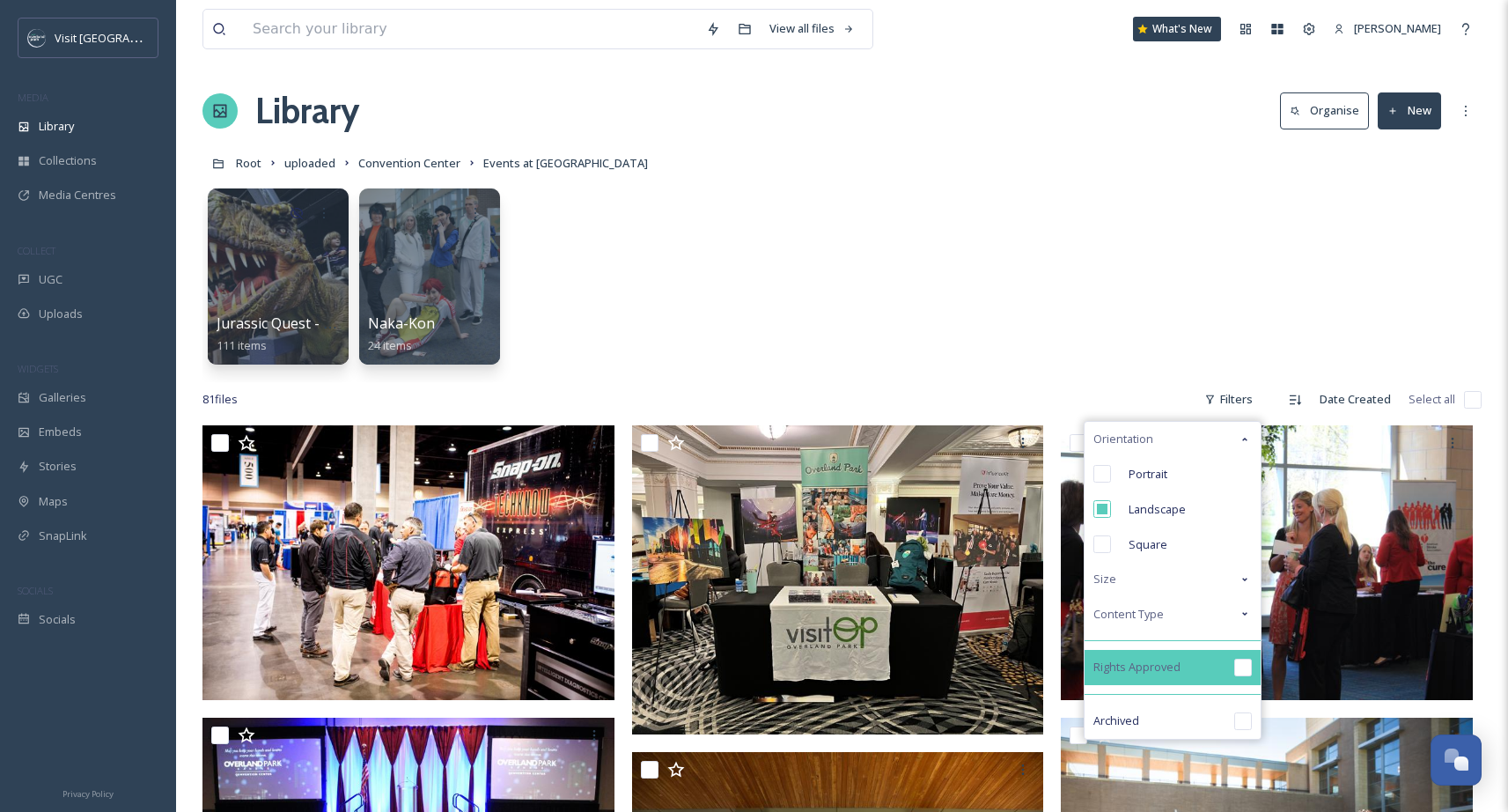
click at [1243, 658] on input "checkbox" at bounding box center [1243, 667] width 18 height 18
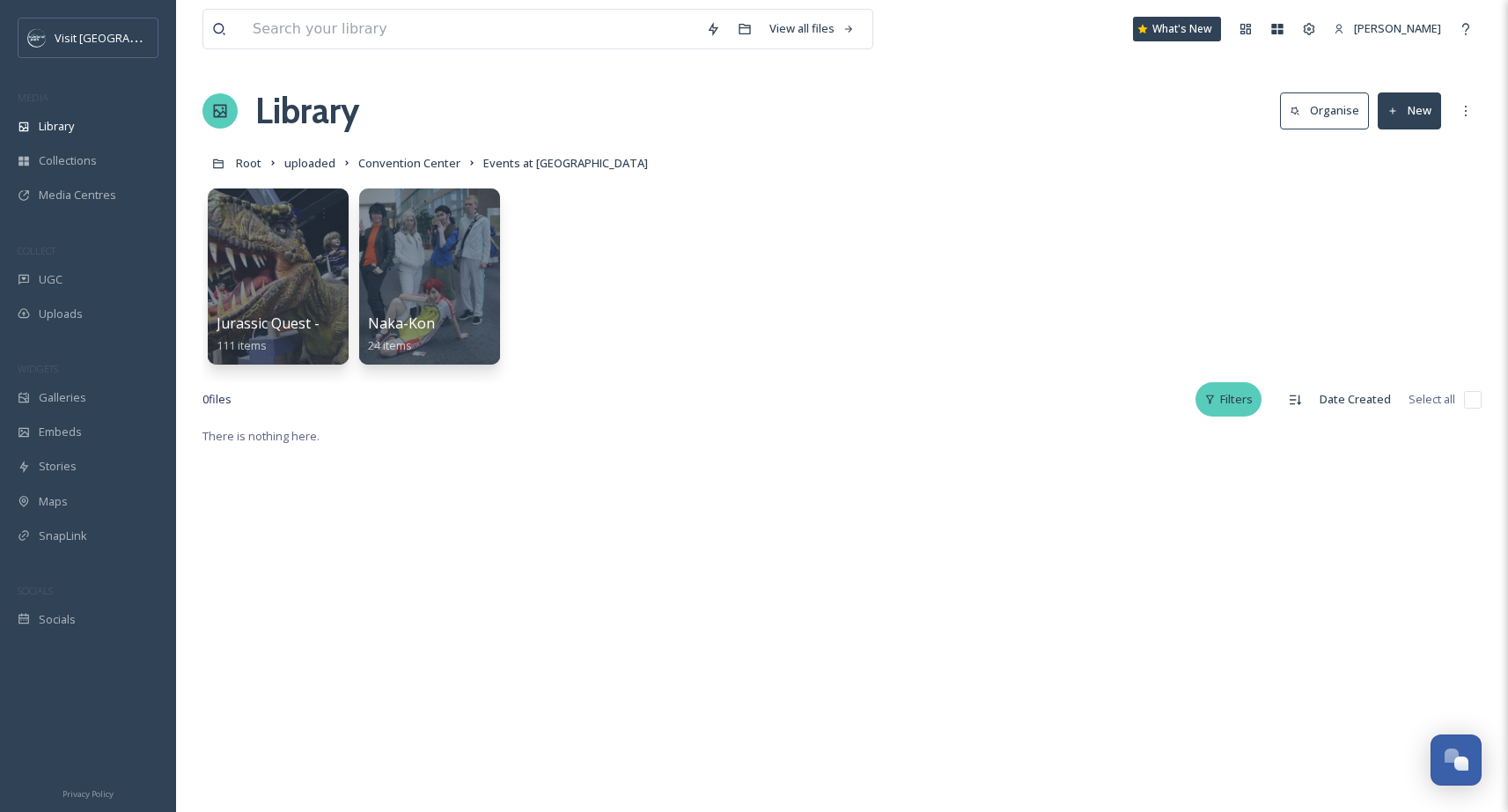
click at [1226, 394] on div "Filters" at bounding box center [1228, 399] width 66 height 34
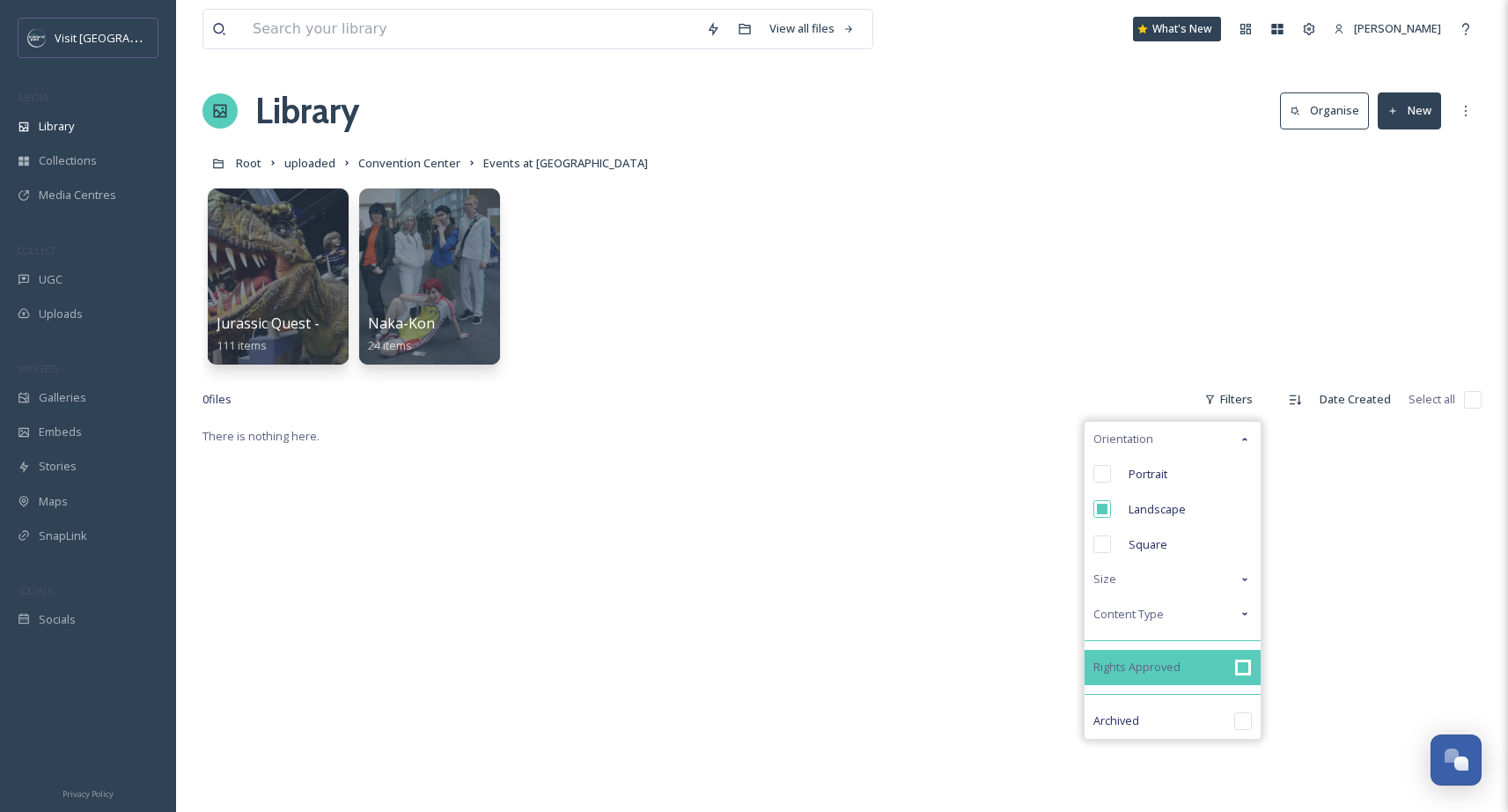
click at [1240, 662] on input "checkbox" at bounding box center [1243, 667] width 18 height 18
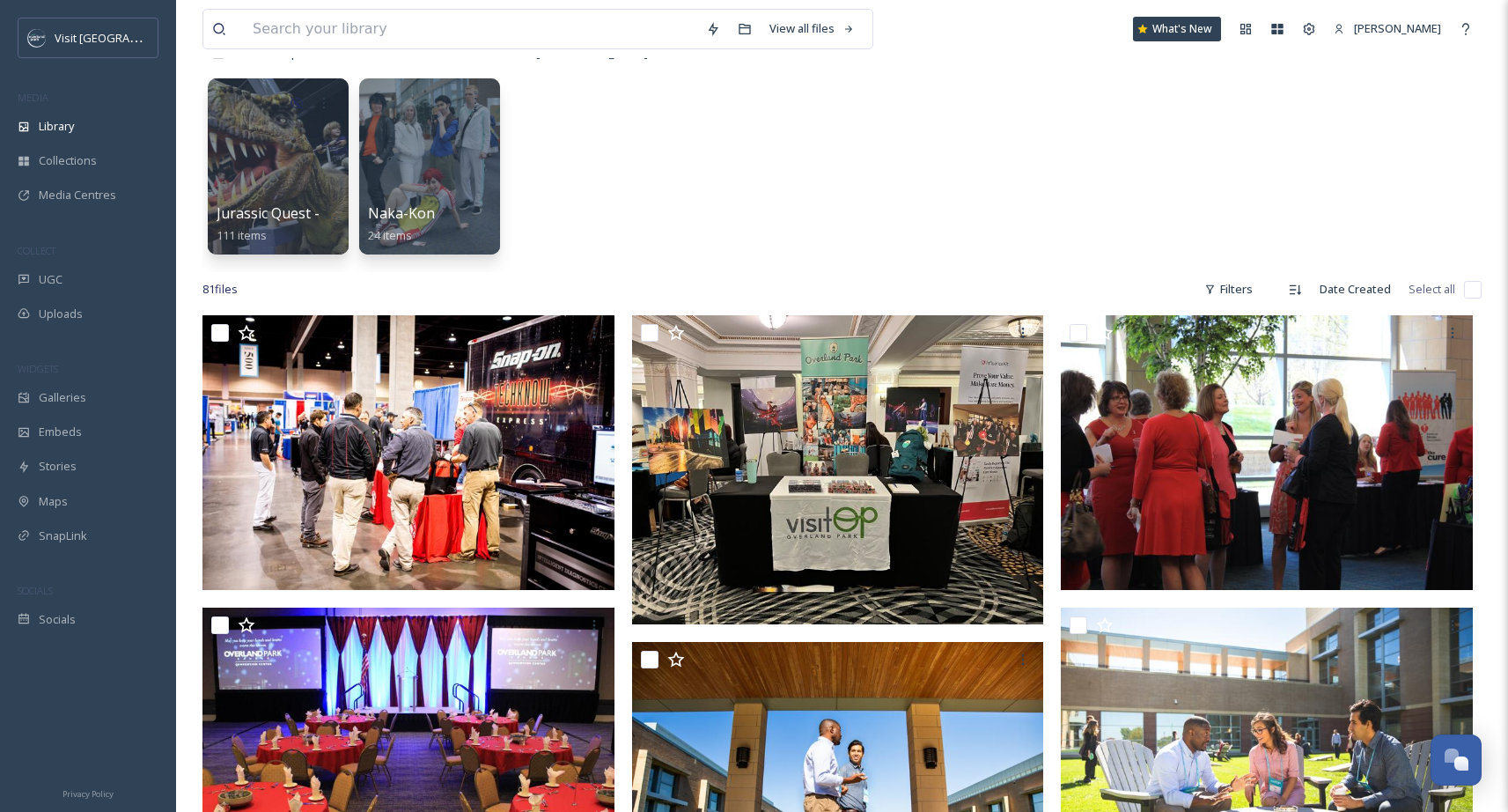
scroll to position [550, 0]
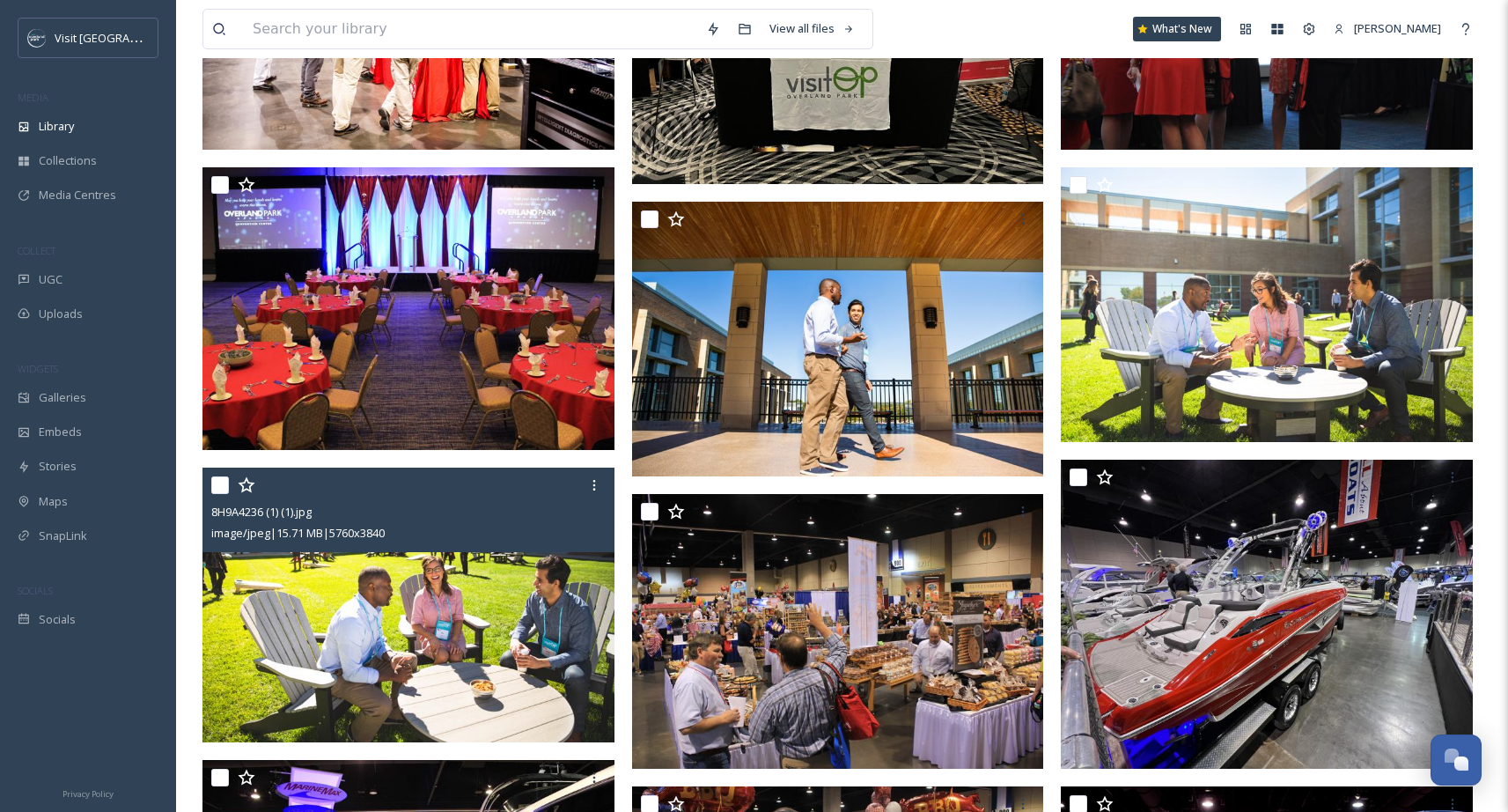
click at [500, 594] on img at bounding box center [408, 605] width 412 height 275
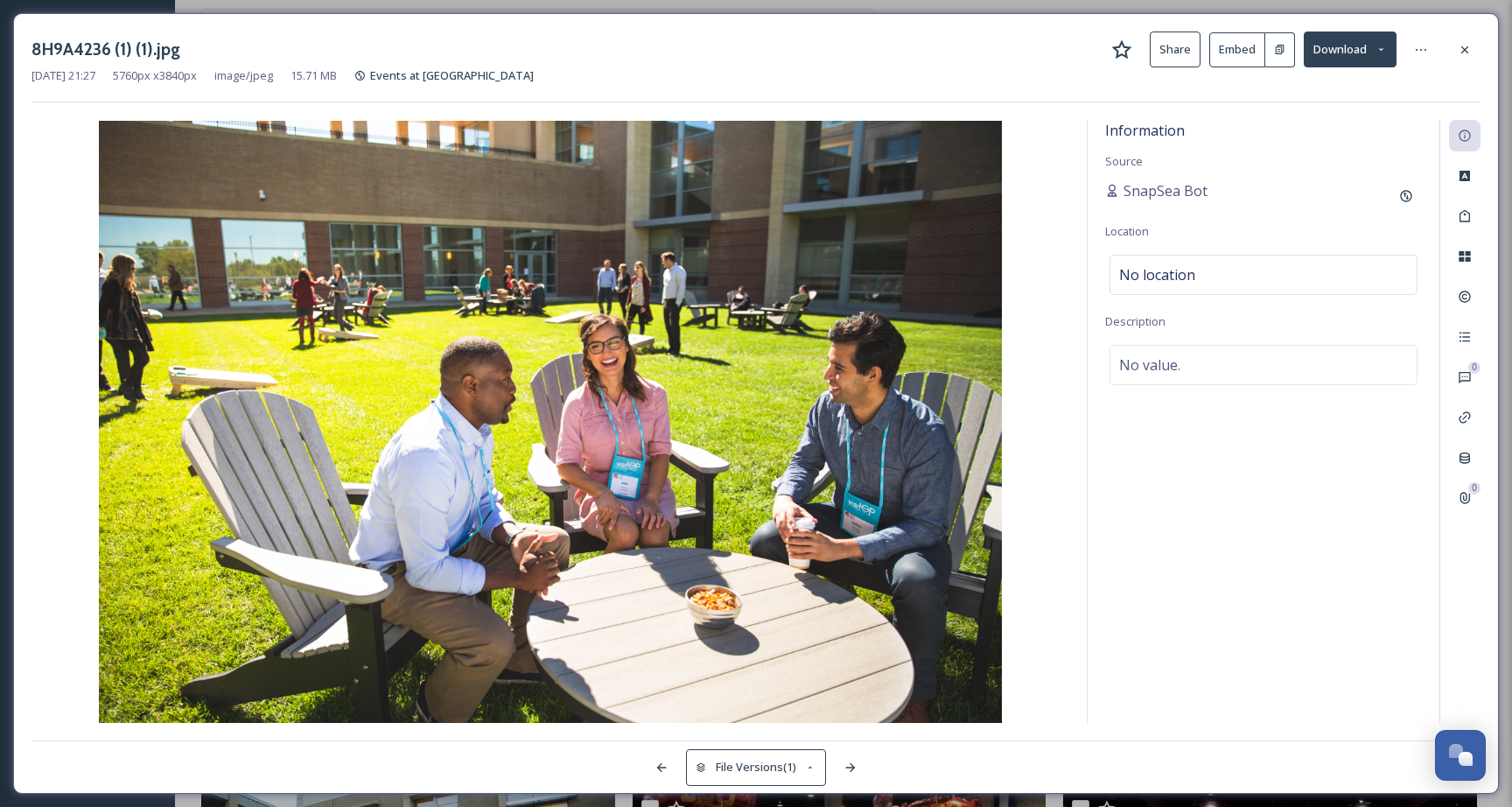
click at [1331, 57] on button "Download" at bounding box center [1350, 49] width 92 height 36
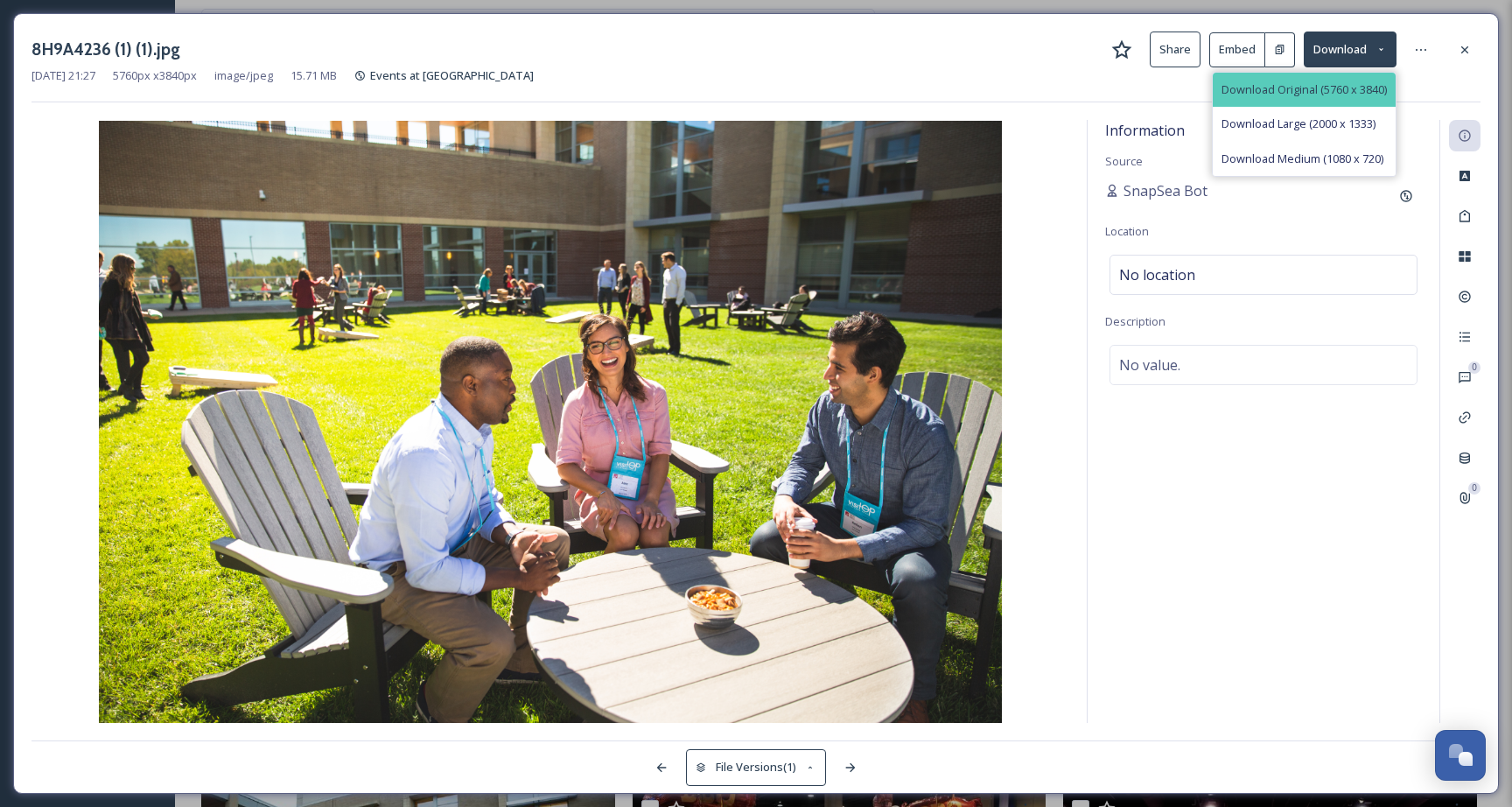
click at [1322, 82] on span "Download Original (5760 x 3840)" at bounding box center [1304, 89] width 165 height 17
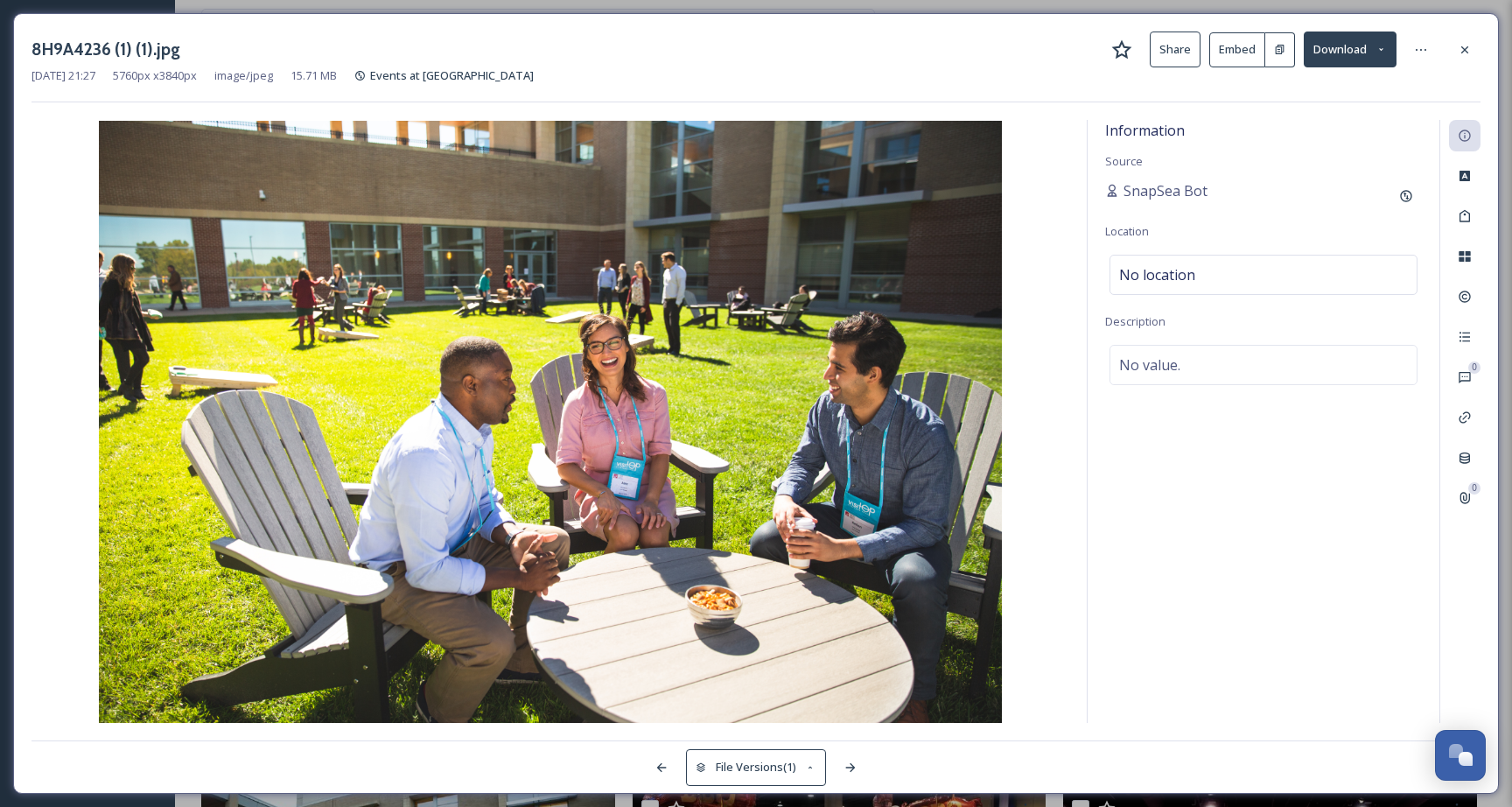
click at [1285, 28] on div "8H9A4236 (1) (1).jpg Share Embed Download [DATE] 21:27 5760 px x 3840 px image/…" at bounding box center [756, 403] width 1486 height 781
click at [1463, 49] on icon at bounding box center [1464, 49] width 7 height 7
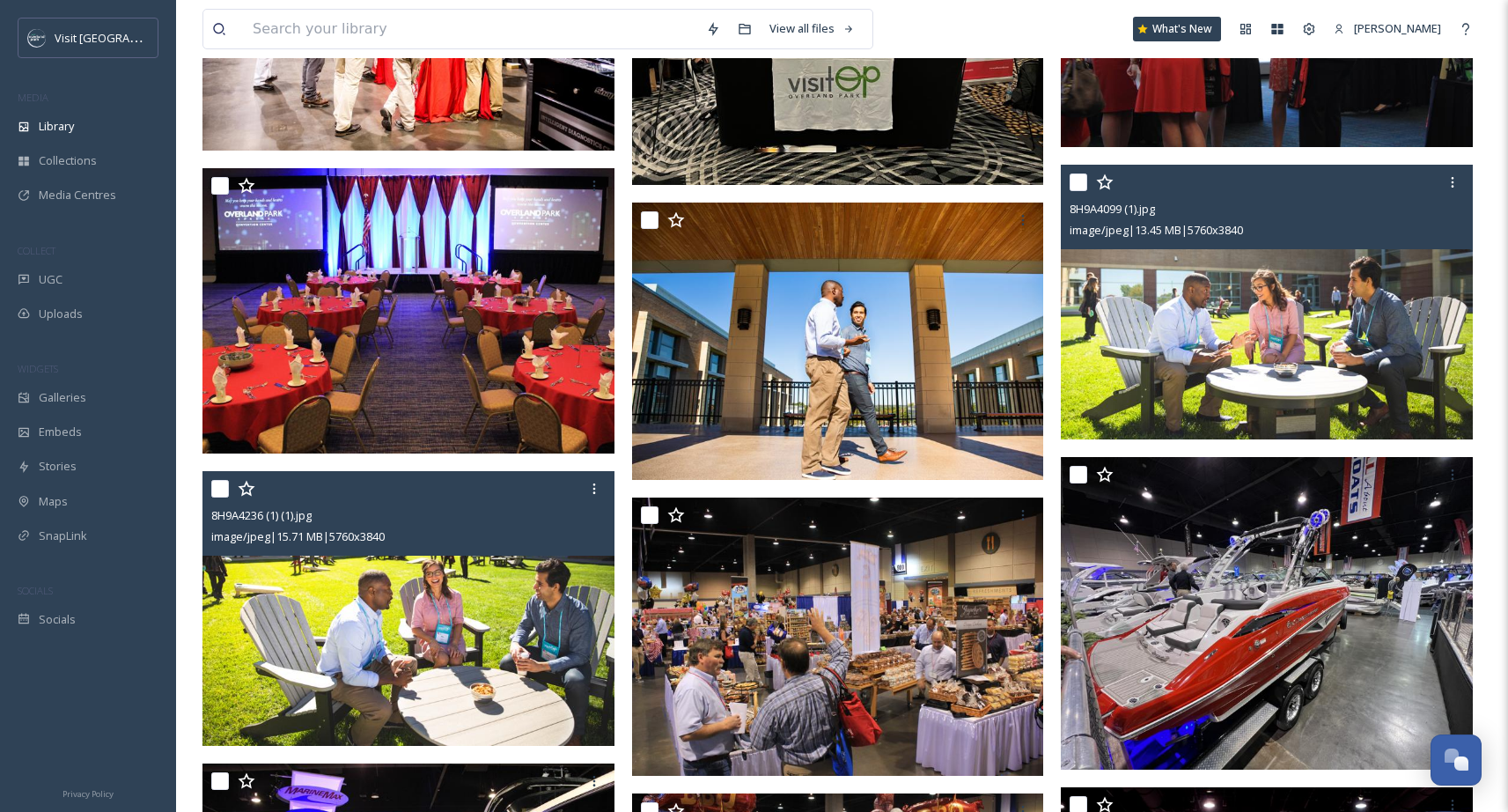
scroll to position [554, 0]
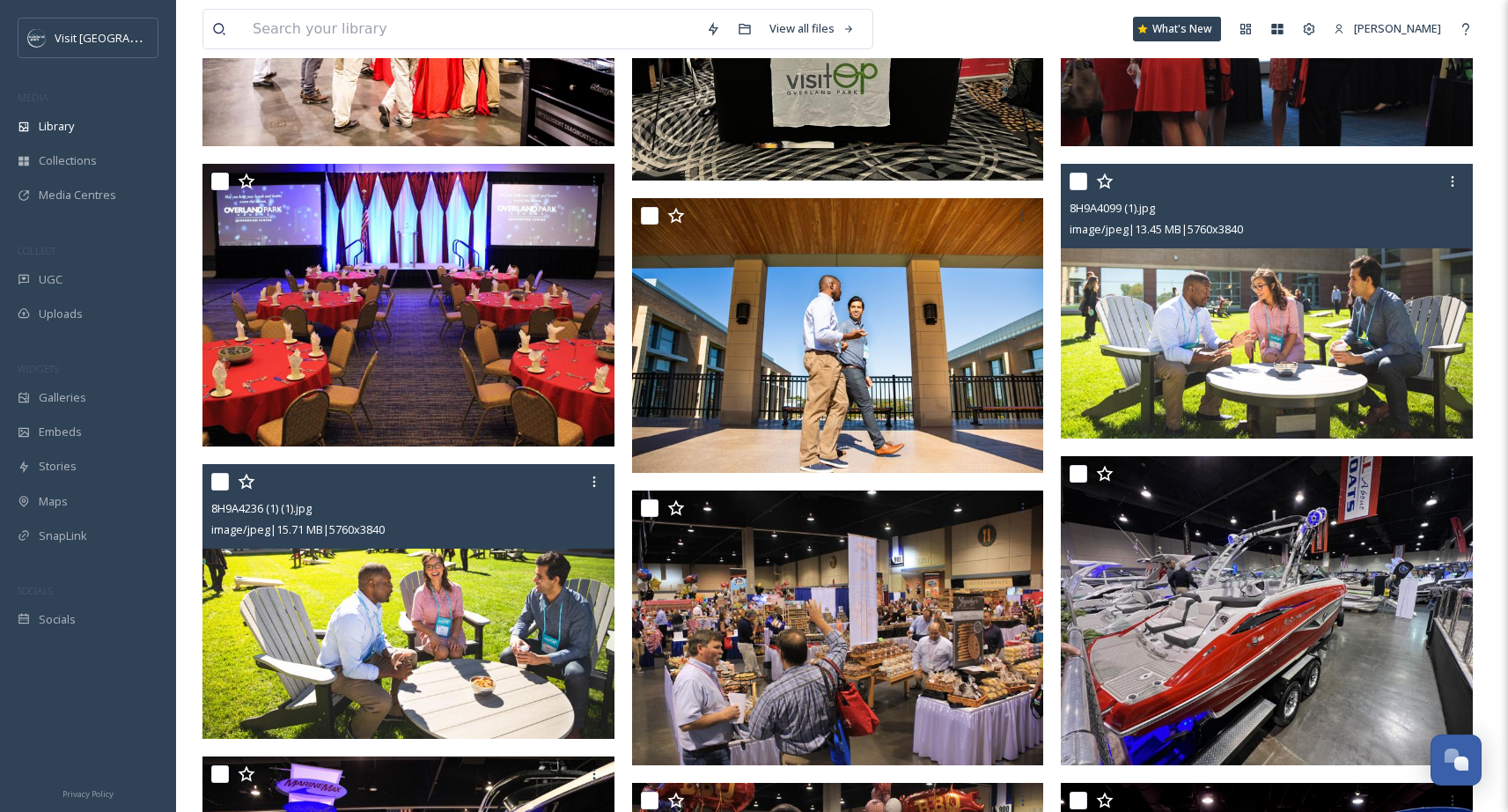
click at [1316, 321] on img at bounding box center [1266, 300] width 412 height 275
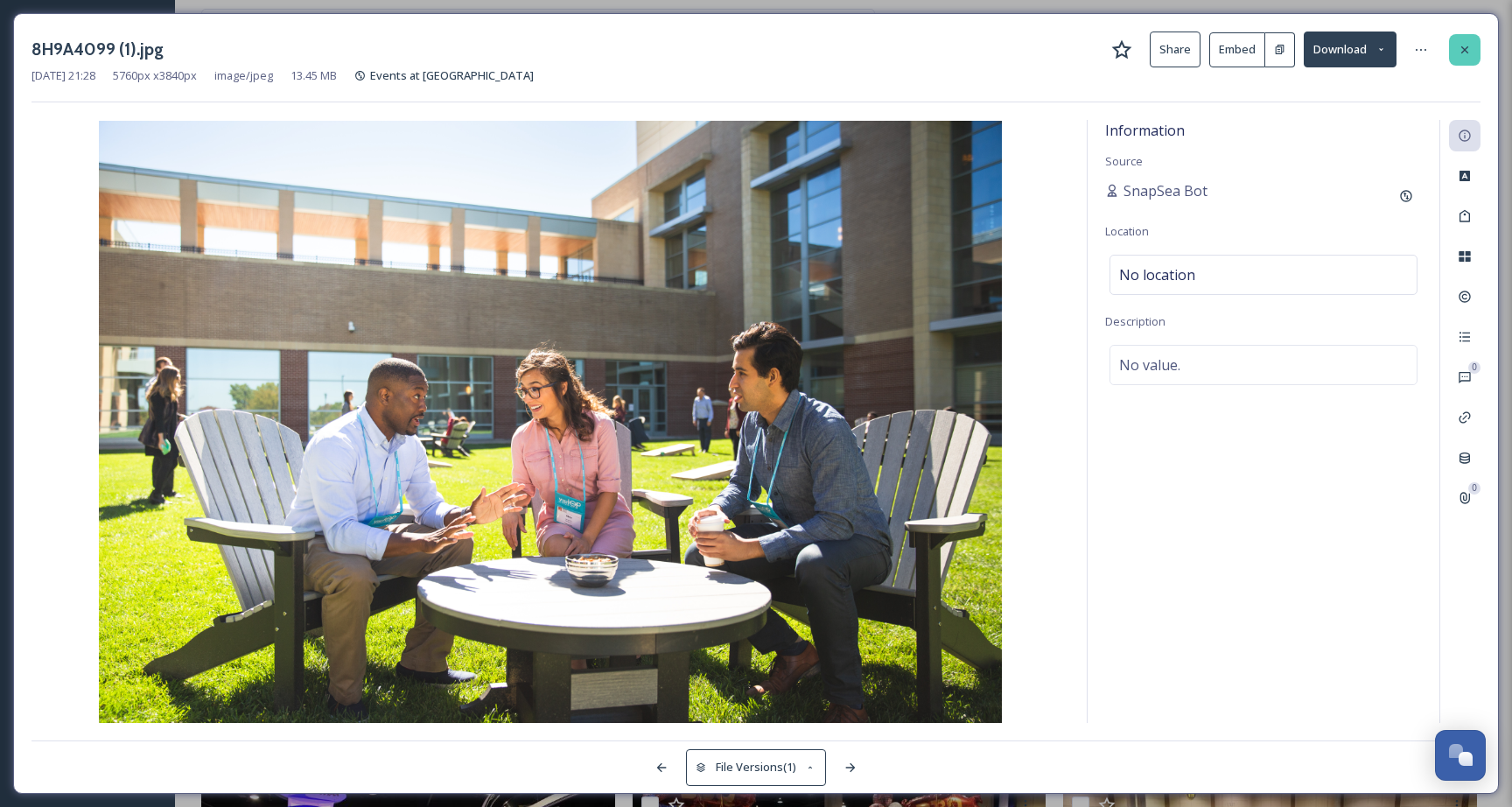
click at [1473, 52] on div at bounding box center [1464, 50] width 31 height 31
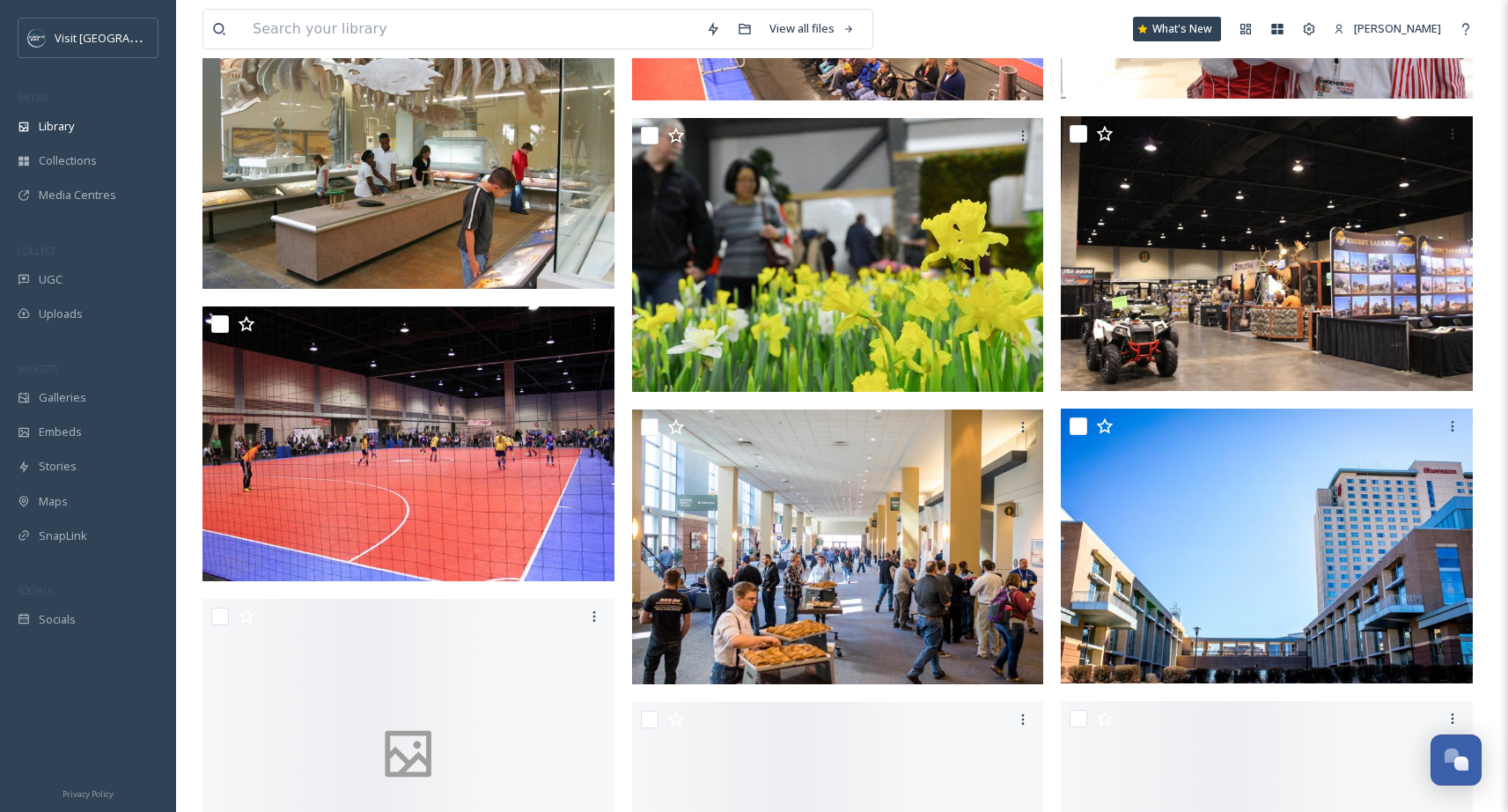
scroll to position [6820, 0]
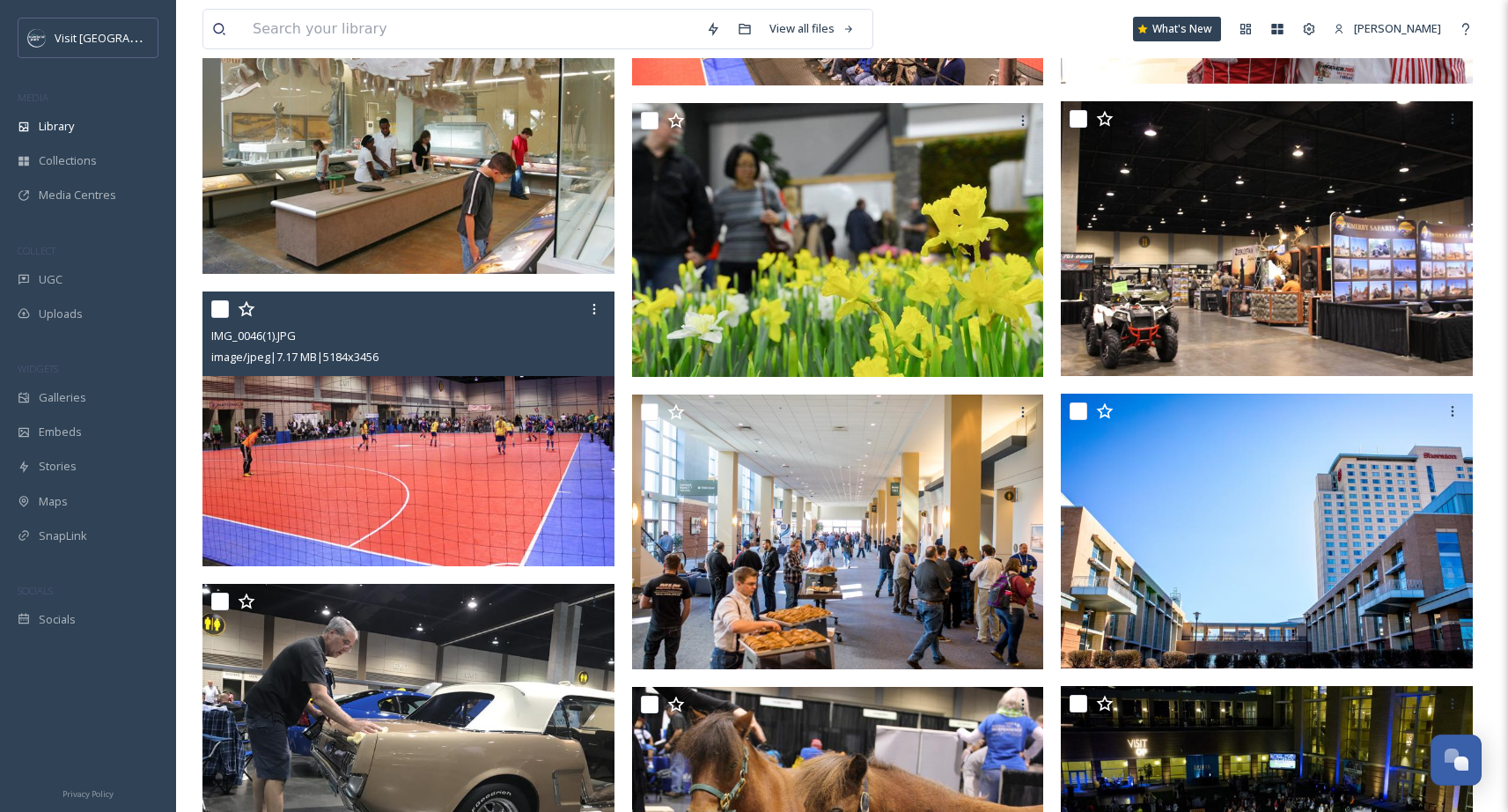
click at [378, 460] on img at bounding box center [408, 429] width 412 height 275
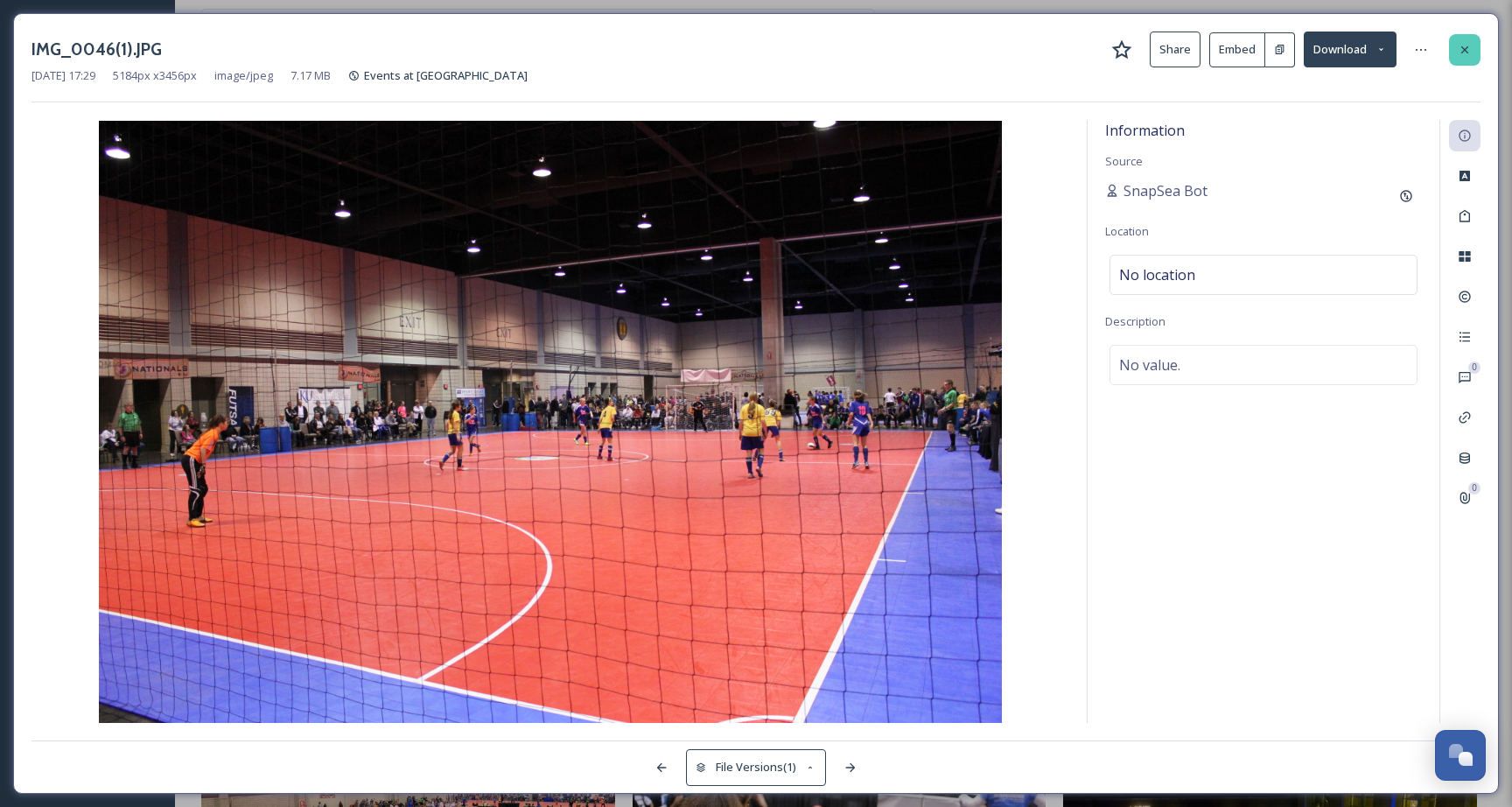
click at [1461, 56] on div at bounding box center [1464, 50] width 31 height 31
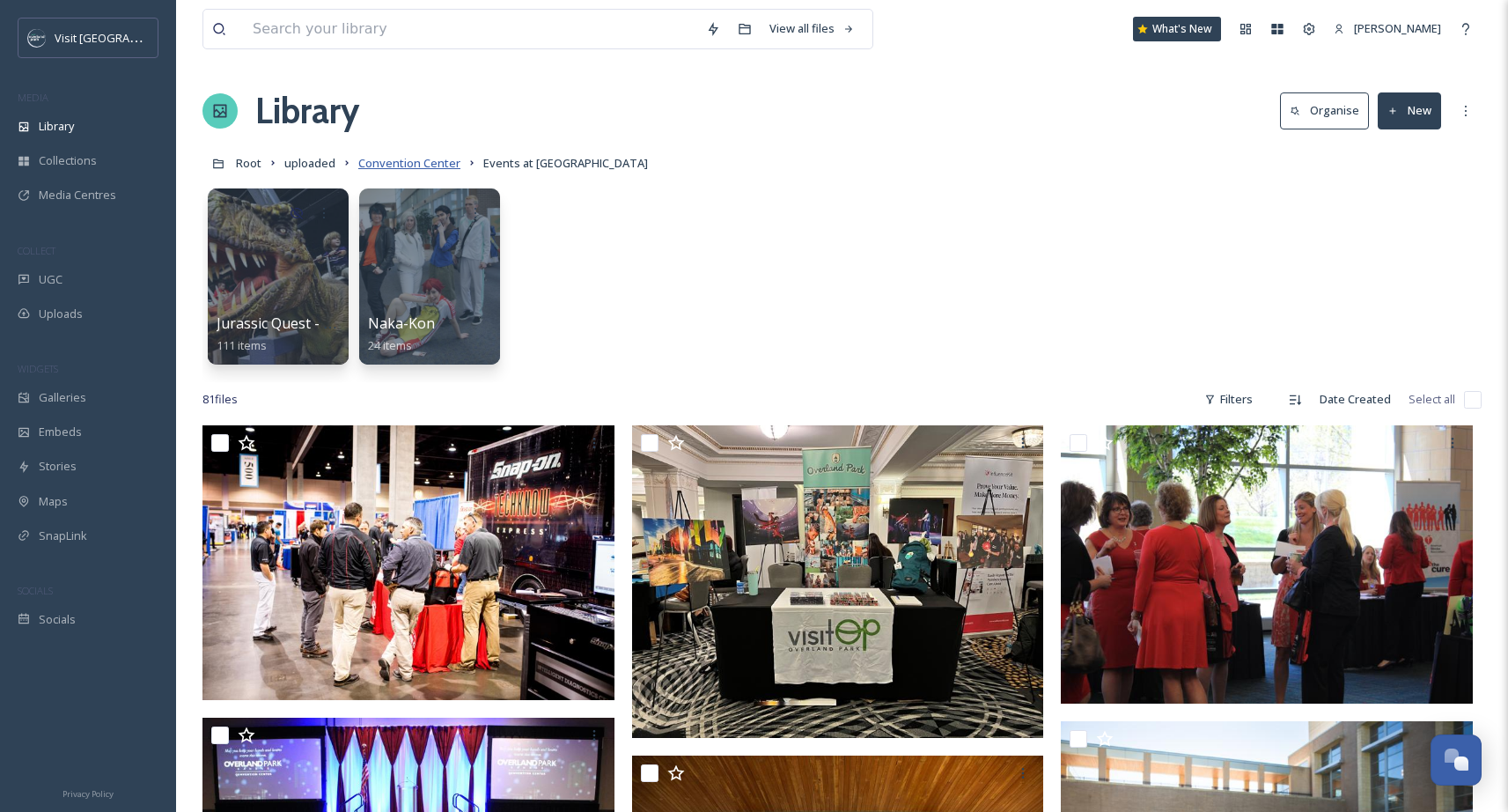
drag, startPoint x: 431, startPoint y: 162, endPoint x: 419, endPoint y: 162, distance: 12.0
click at [430, 162] on span "Convention Center" at bounding box center [409, 162] width 102 height 16
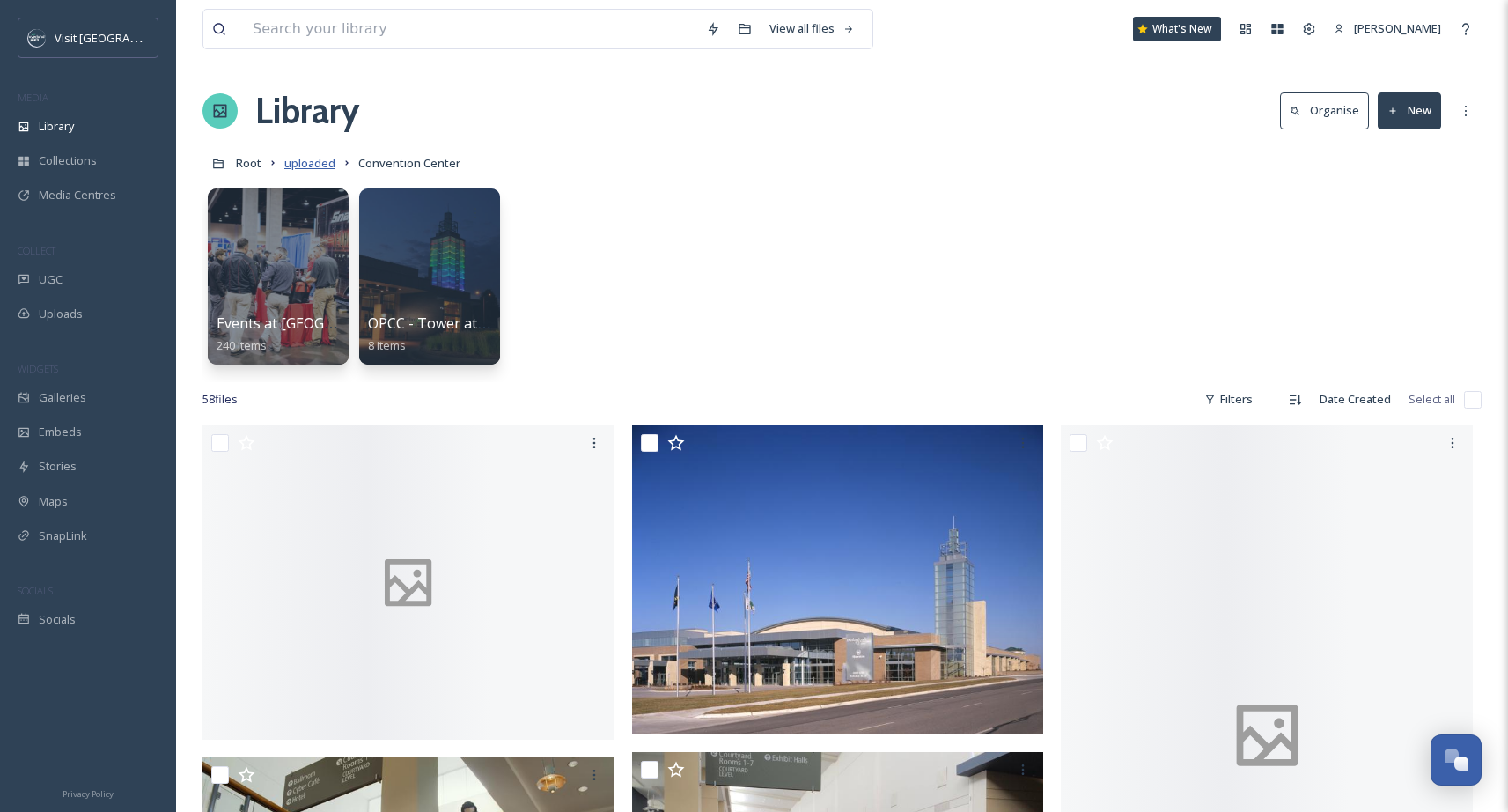
click at [320, 166] on span "uploaded" at bounding box center [310, 162] width 51 height 16
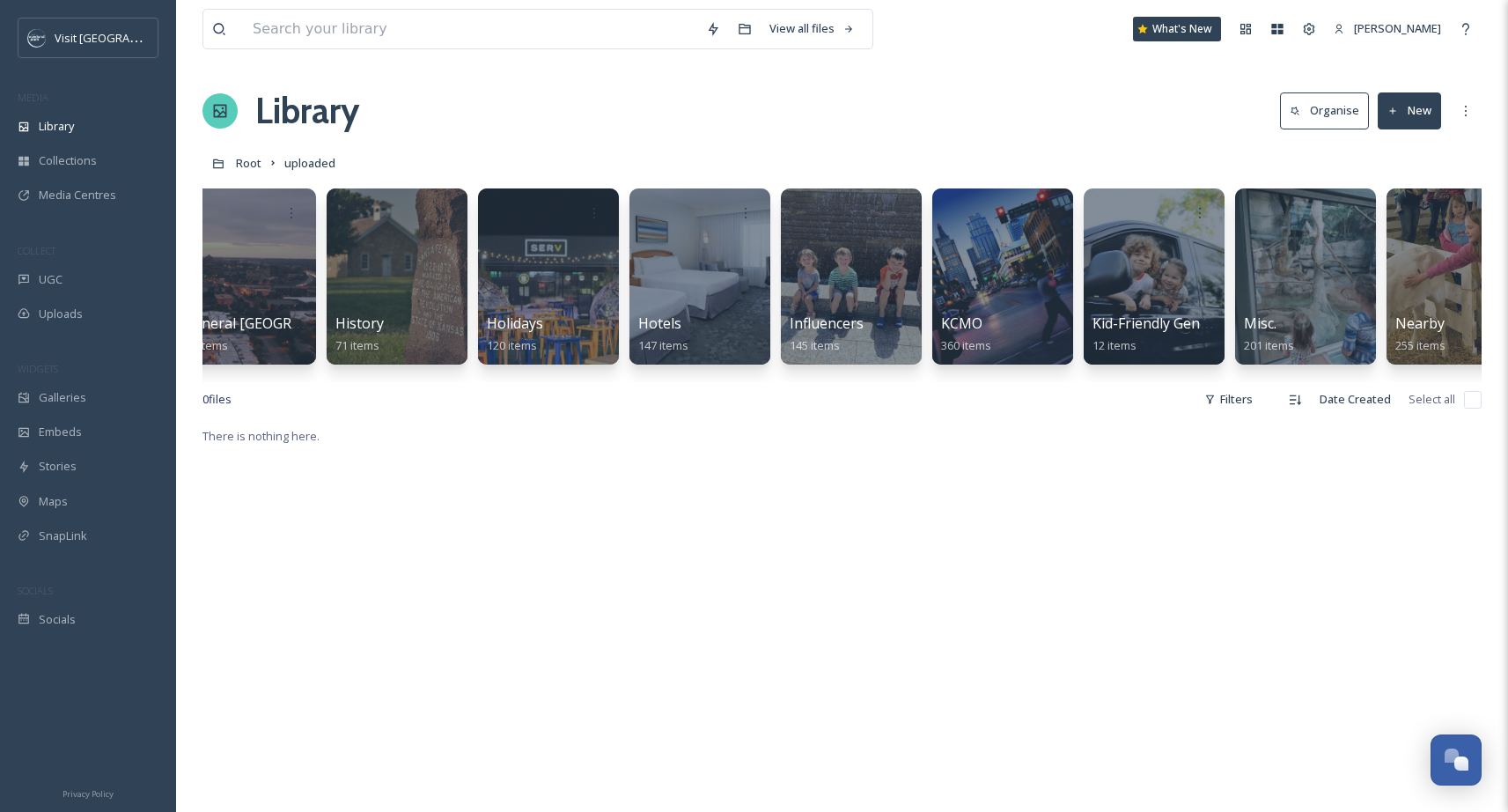
scroll to position [0, 2052]
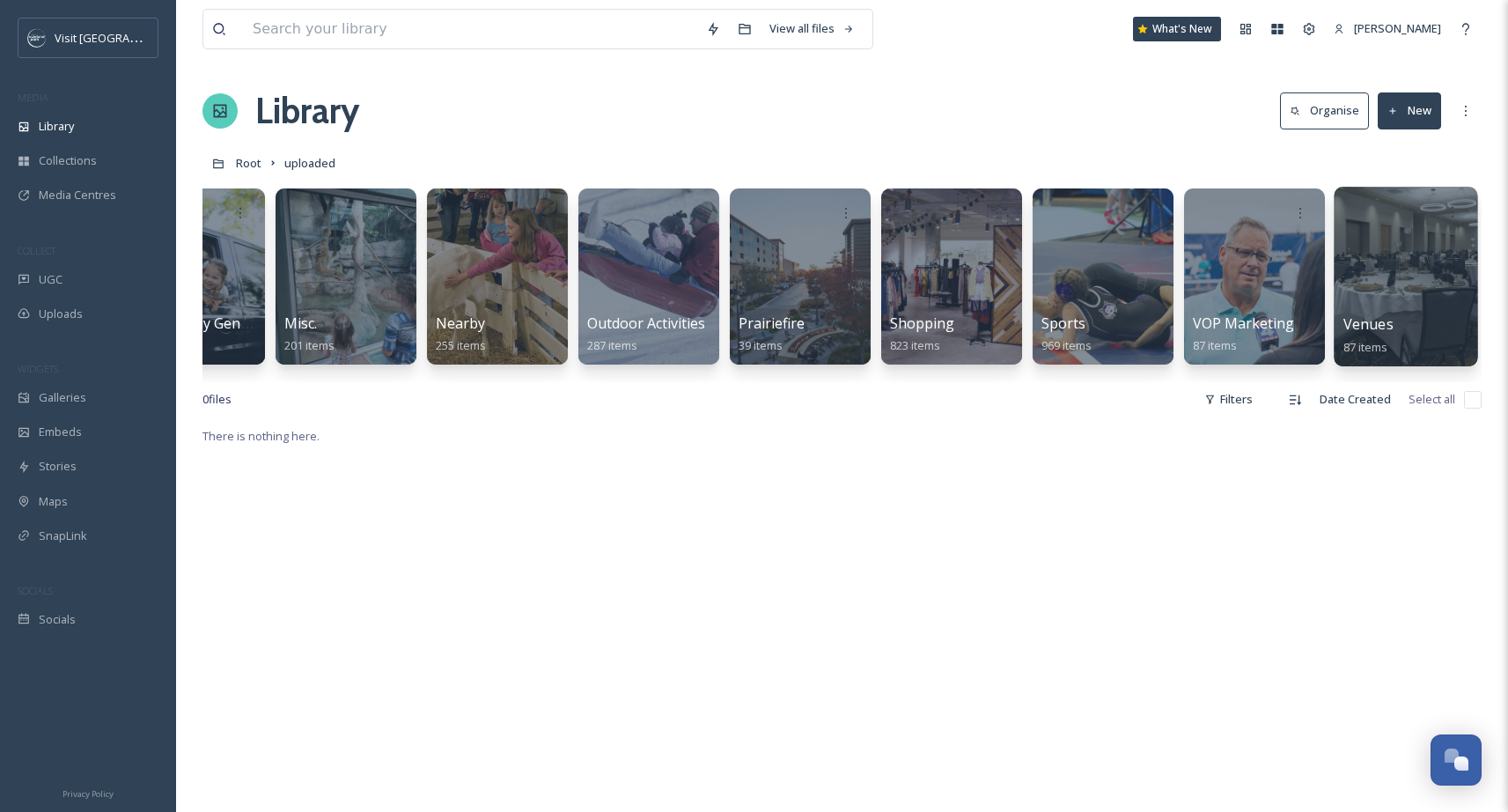
click at [1422, 309] on div at bounding box center [1405, 277] width 144 height 180
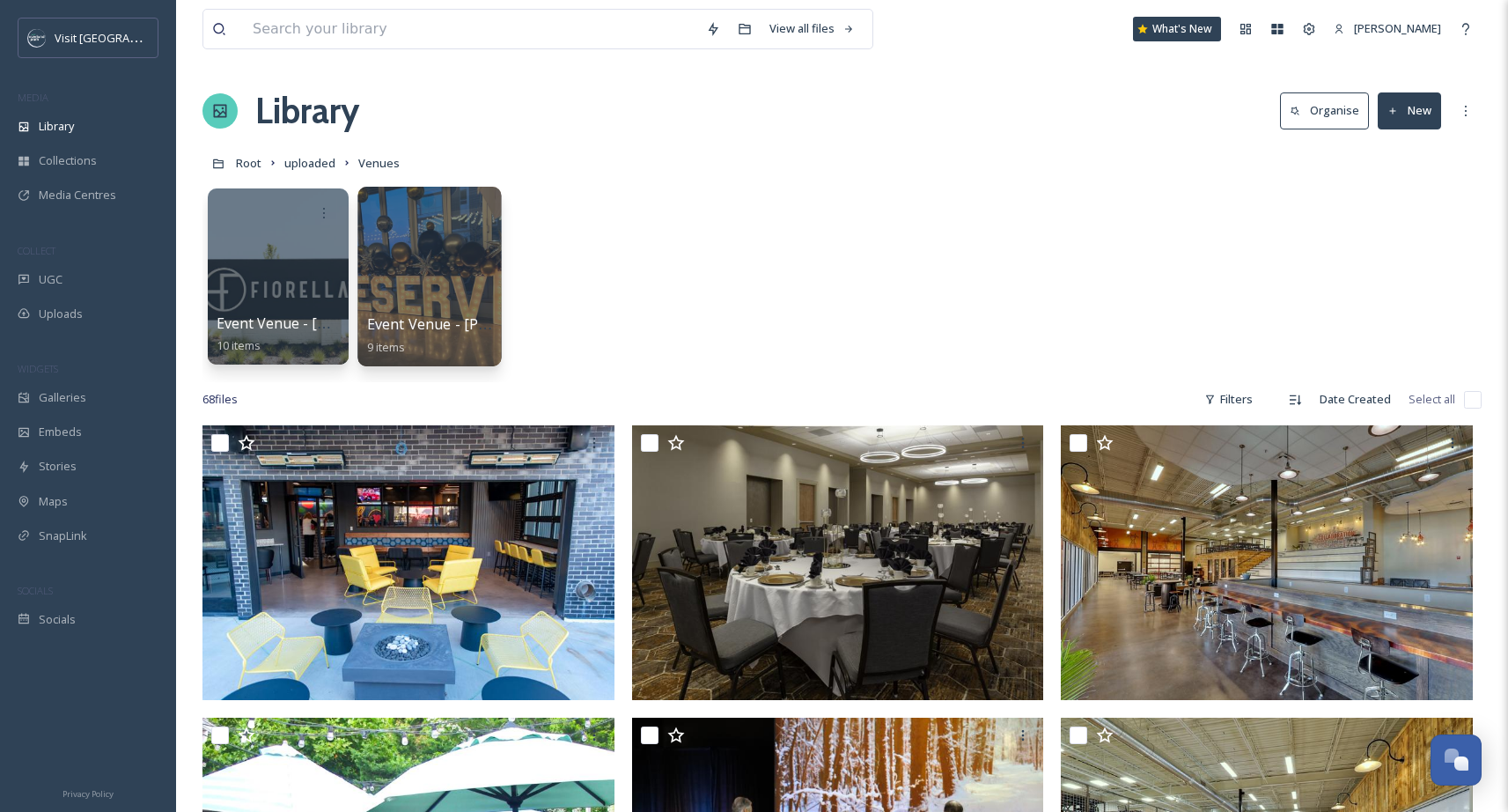
click at [451, 284] on div at bounding box center [429, 277] width 144 height 180
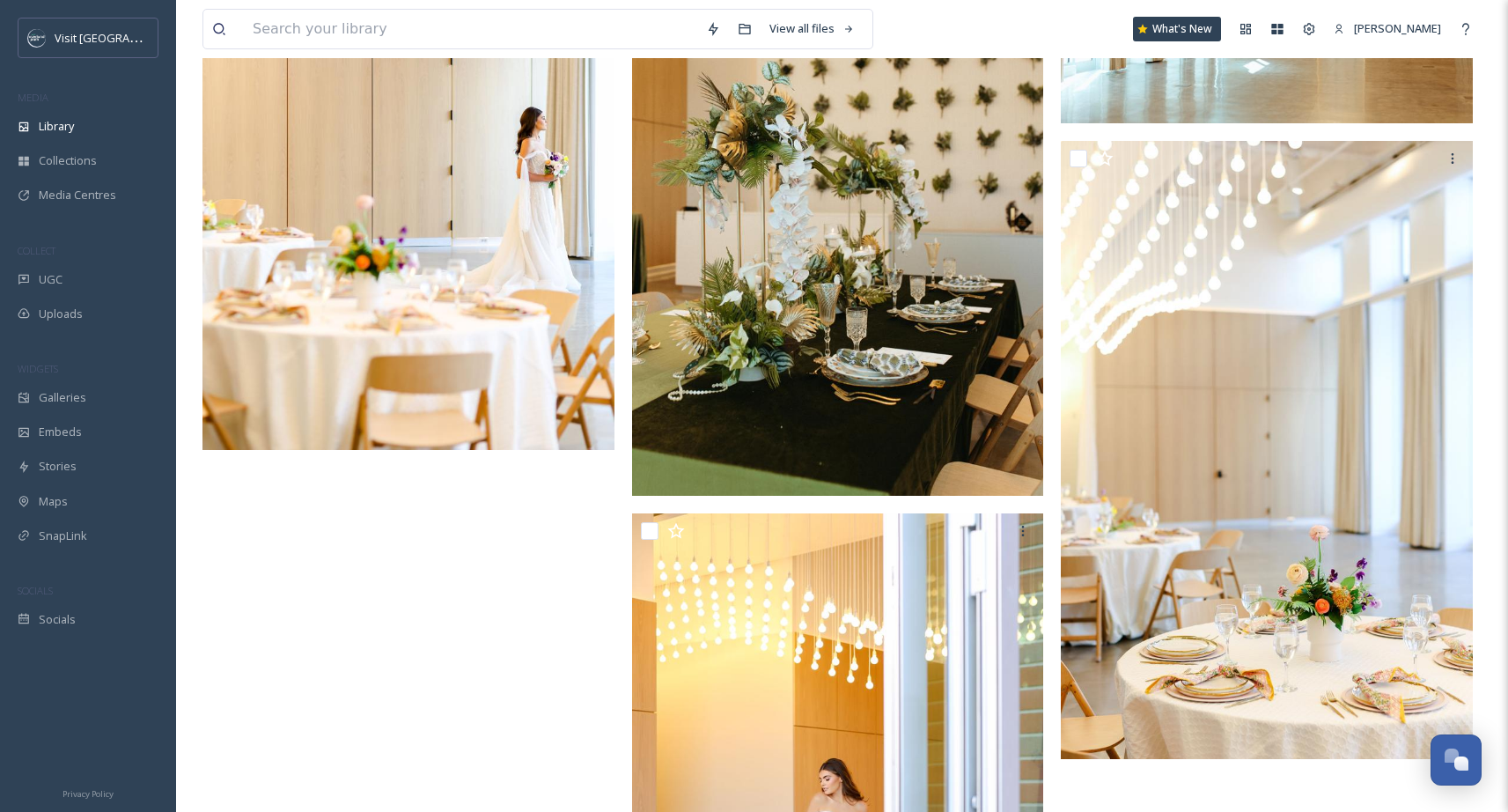
scroll to position [1055, 0]
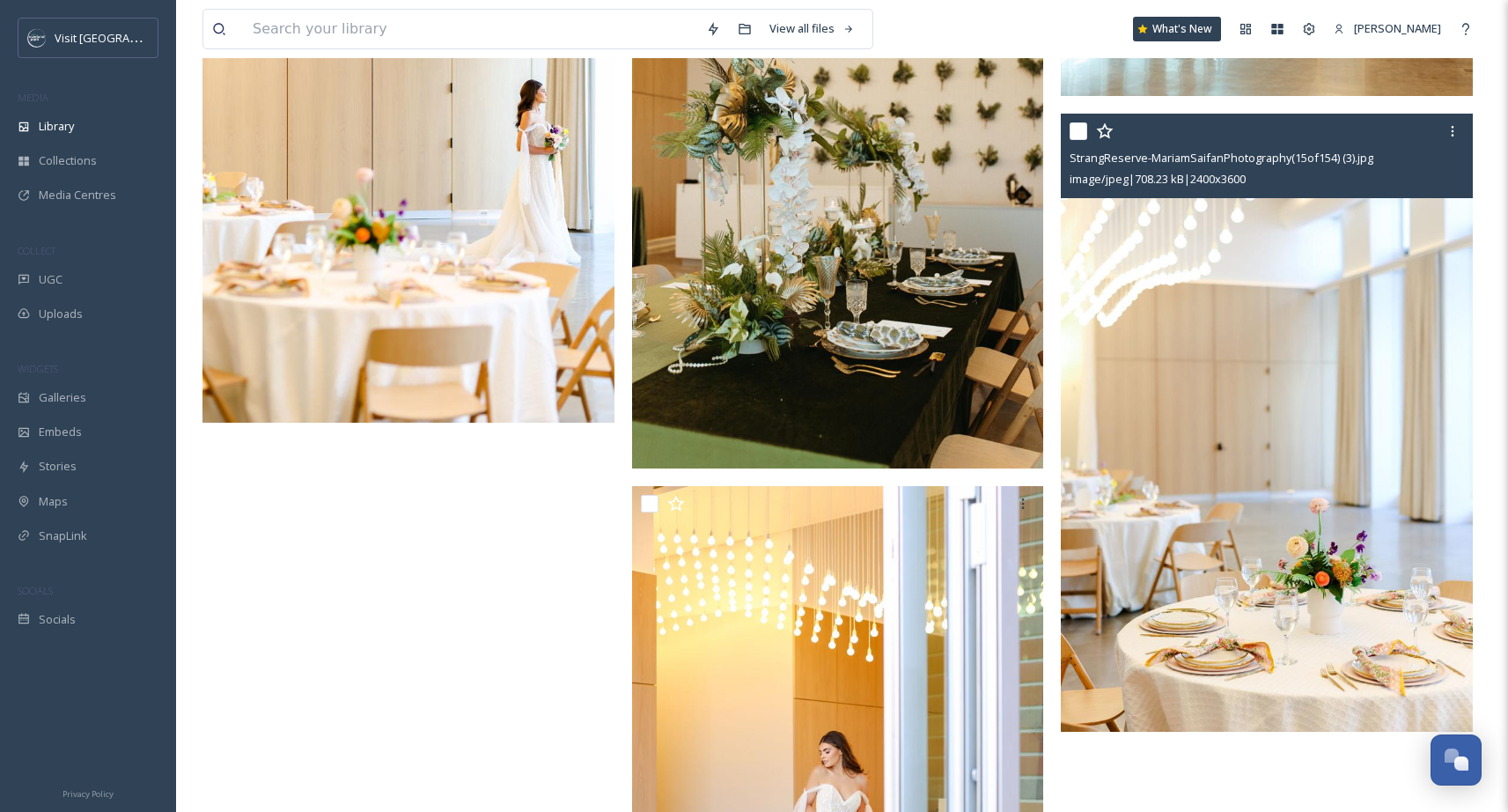
click at [1262, 529] on img at bounding box center [1266, 423] width 412 height 618
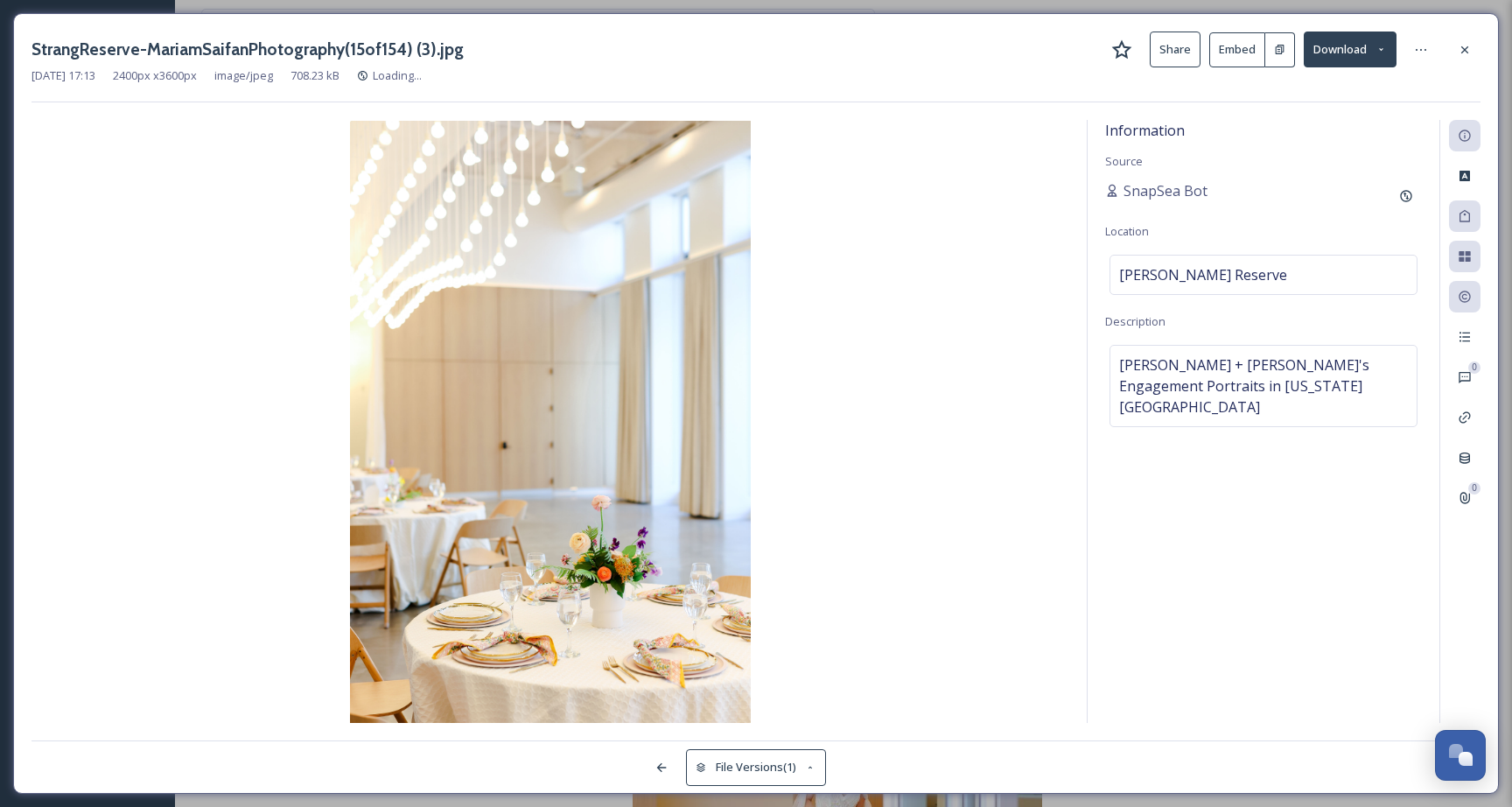
click at [1361, 56] on button "Download" at bounding box center [1350, 49] width 92 height 36
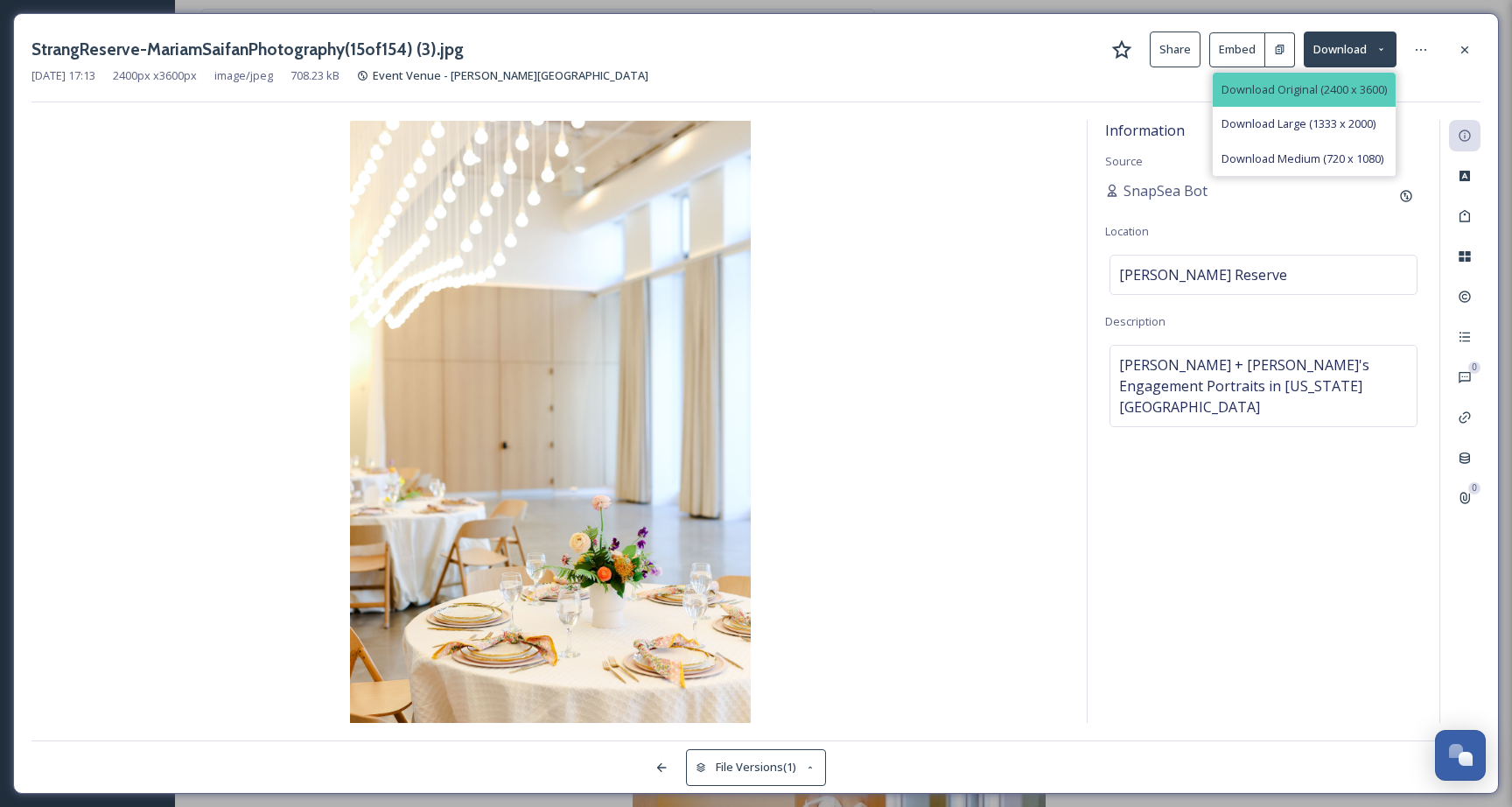
click at [1354, 99] on div "Download Original (2400 x 3600)" at bounding box center [1304, 89] width 183 height 34
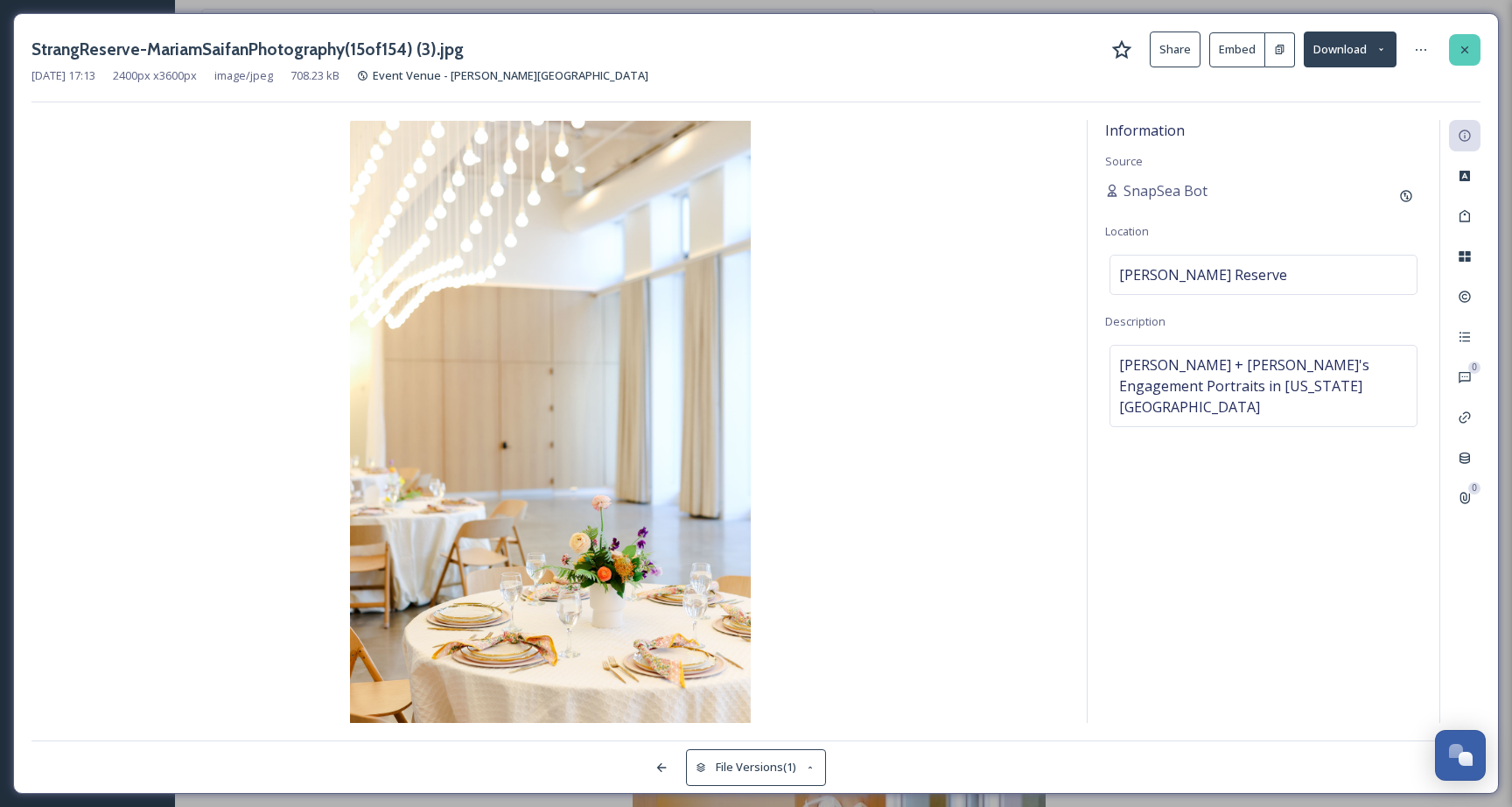
click at [1464, 54] on icon at bounding box center [1464, 50] width 14 height 14
